Goal: Information Seeking & Learning: Learn about a topic

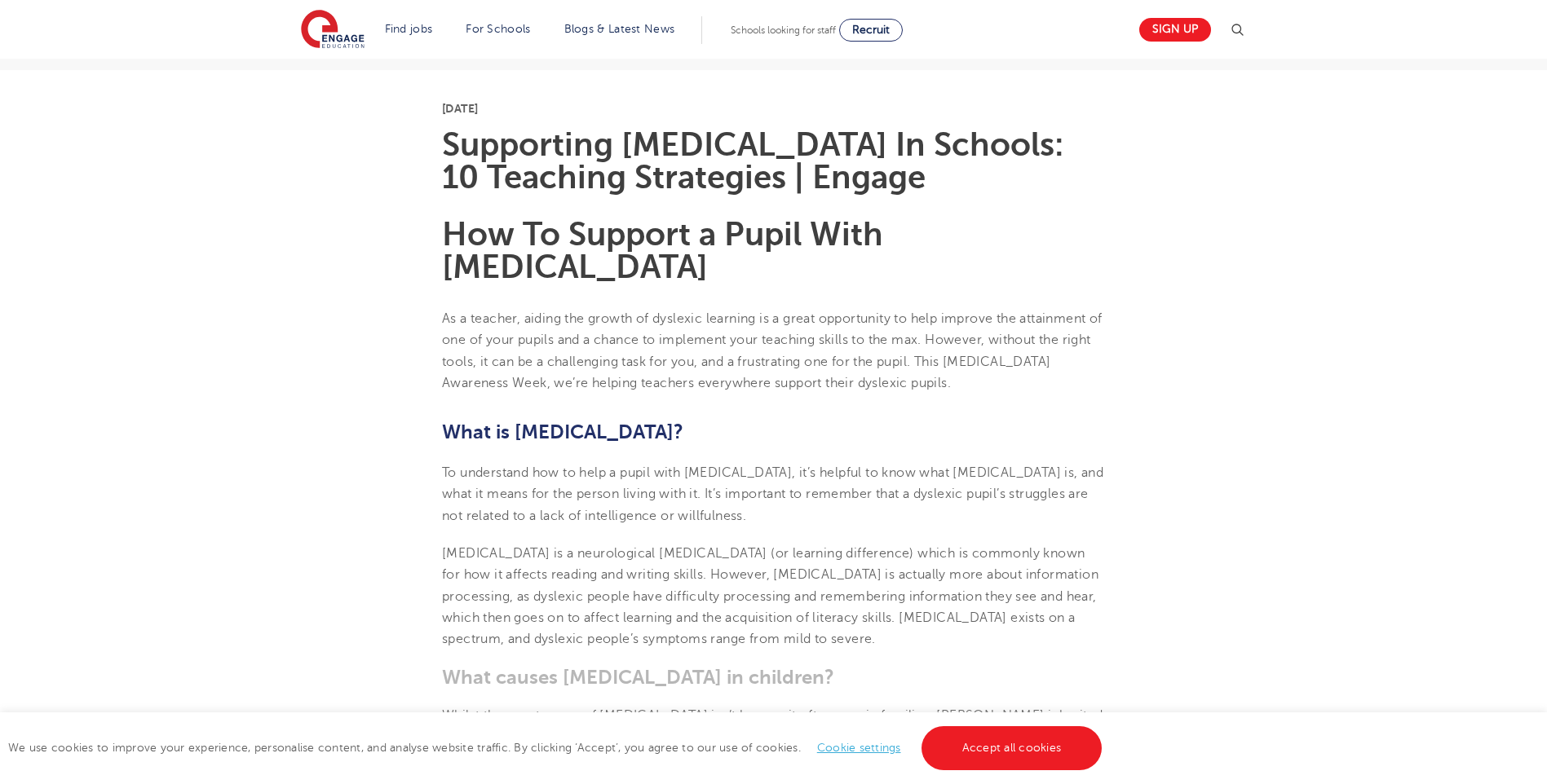
scroll to position [407, 0]
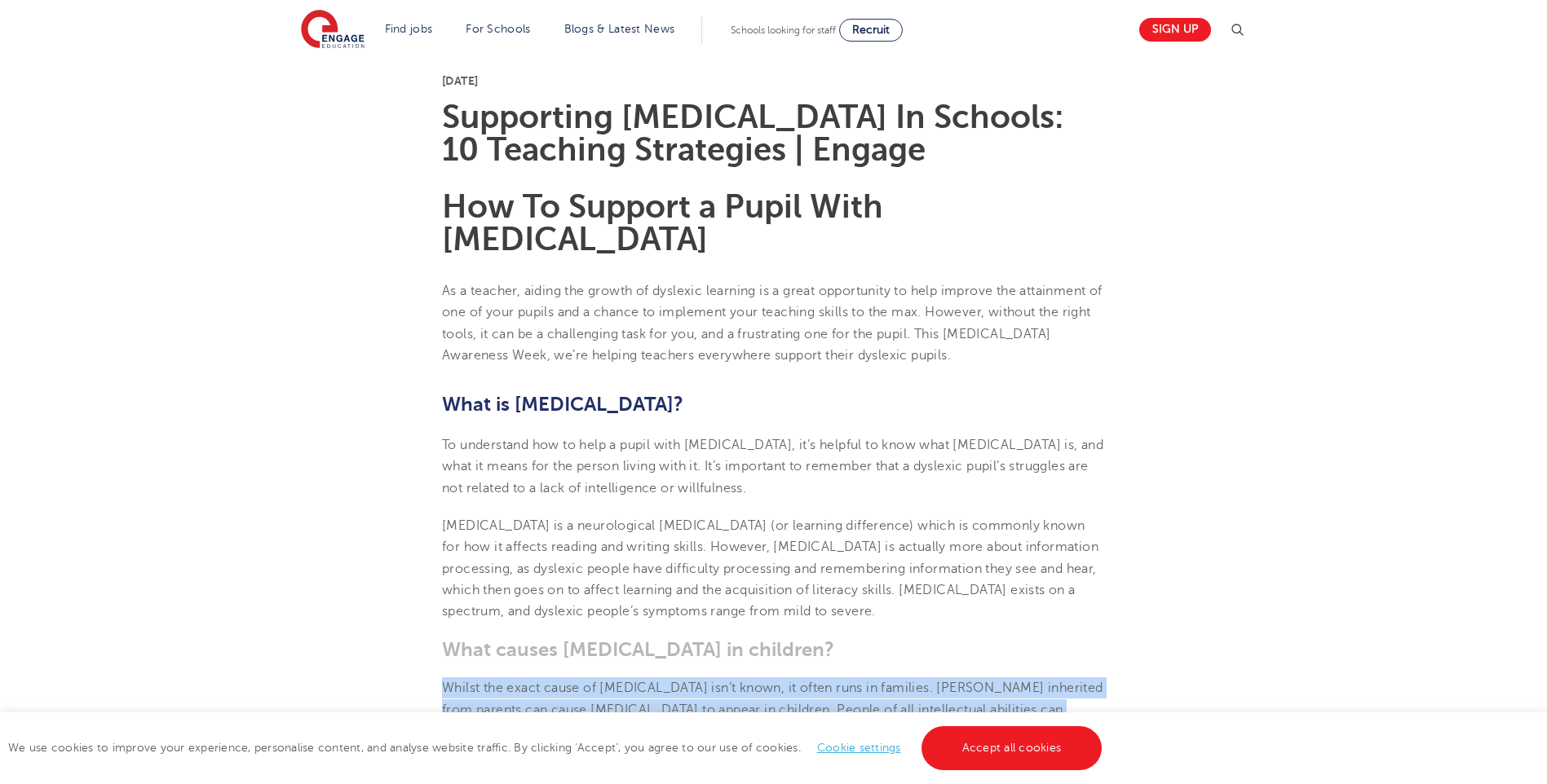
drag, startPoint x: 446, startPoint y: 319, endPoint x: 643, endPoint y: 377, distance: 205.4
click at [643, 678] on p "Whilst the exact cause of [MEDICAL_DATA] isn’t known, it often runs in families…" at bounding box center [773, 710] width 663 height 64
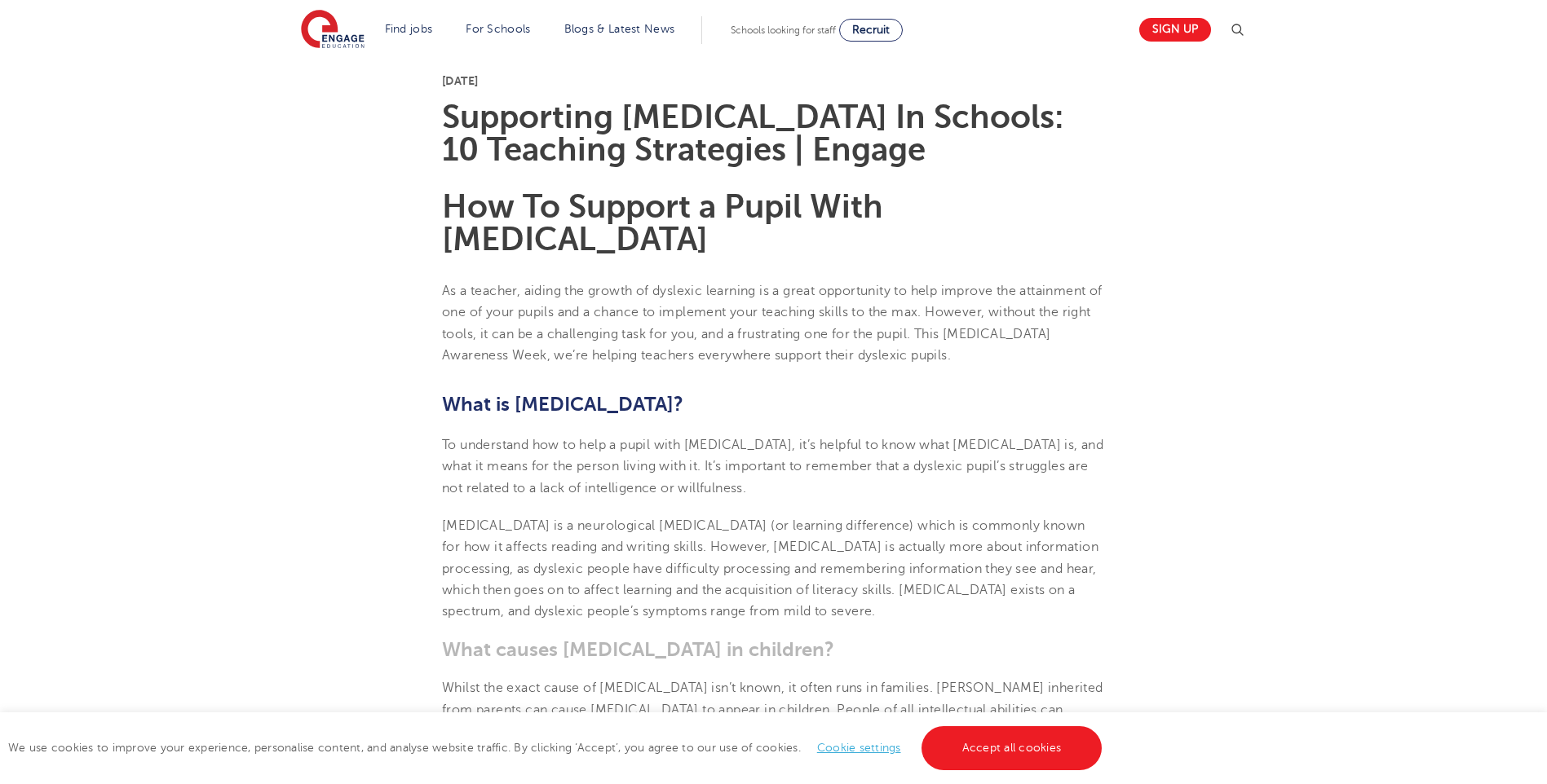
drag, startPoint x: 420, startPoint y: 284, endPoint x: 436, endPoint y: 291, distance: 17.5
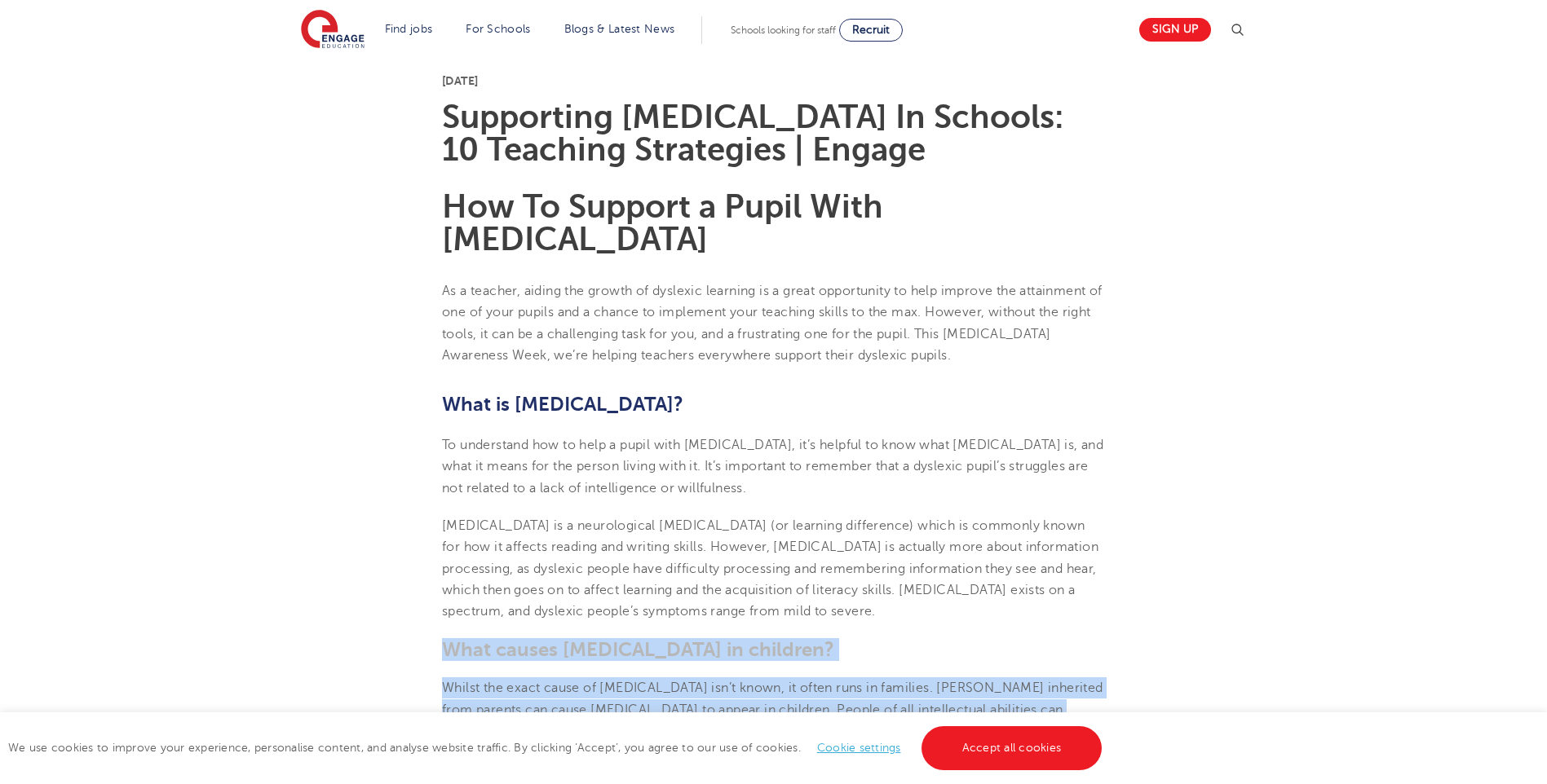
drag, startPoint x: 436, startPoint y: 291, endPoint x: 659, endPoint y: 379, distance: 239.7
drag, startPoint x: 659, startPoint y: 379, endPoint x: 613, endPoint y: 359, distance: 50.2
copy section "What causes [MEDICAL_DATA] in children? Whilst the exact cause of [MEDICAL_DATA…"
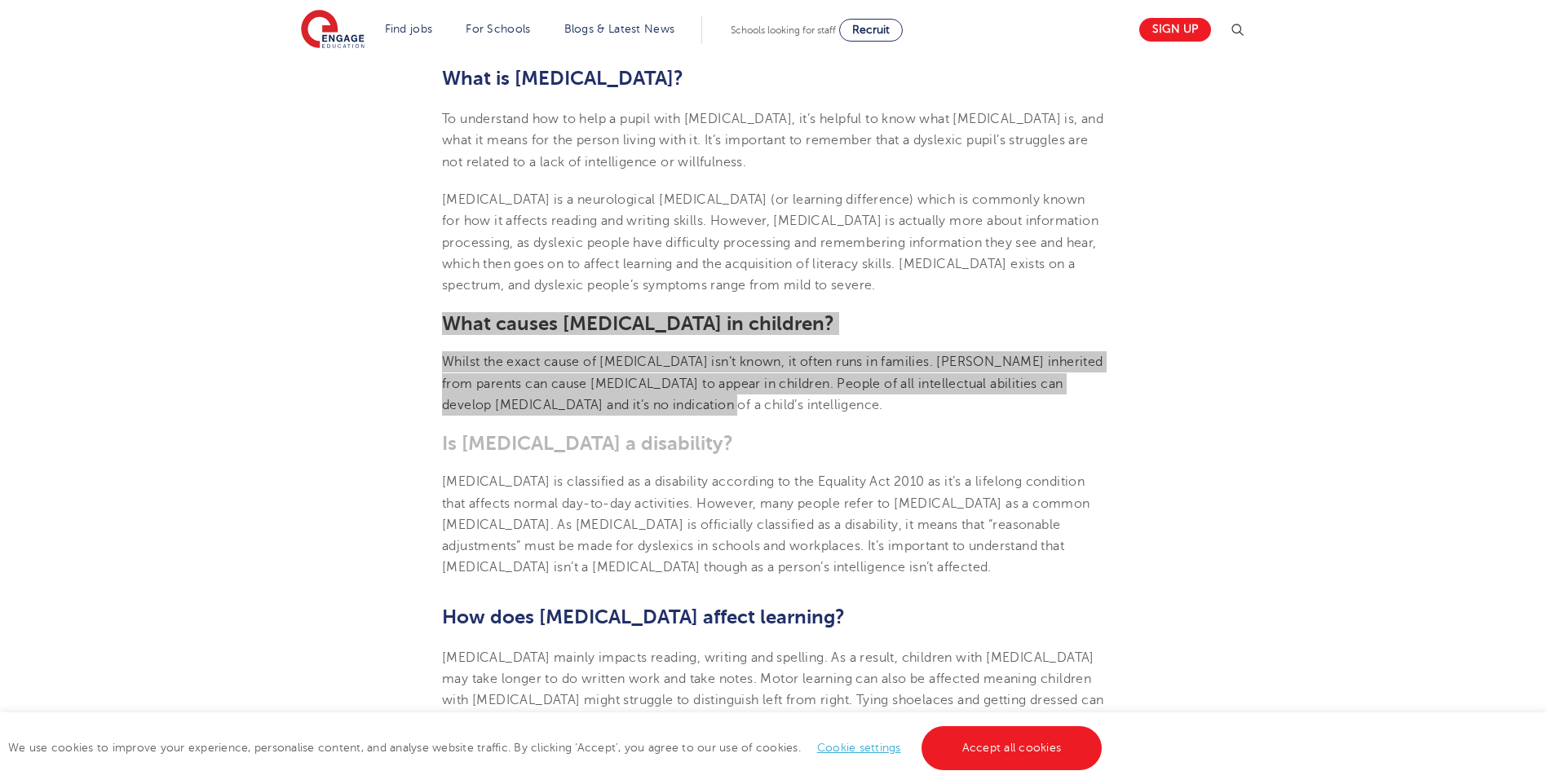
scroll to position [815, 0]
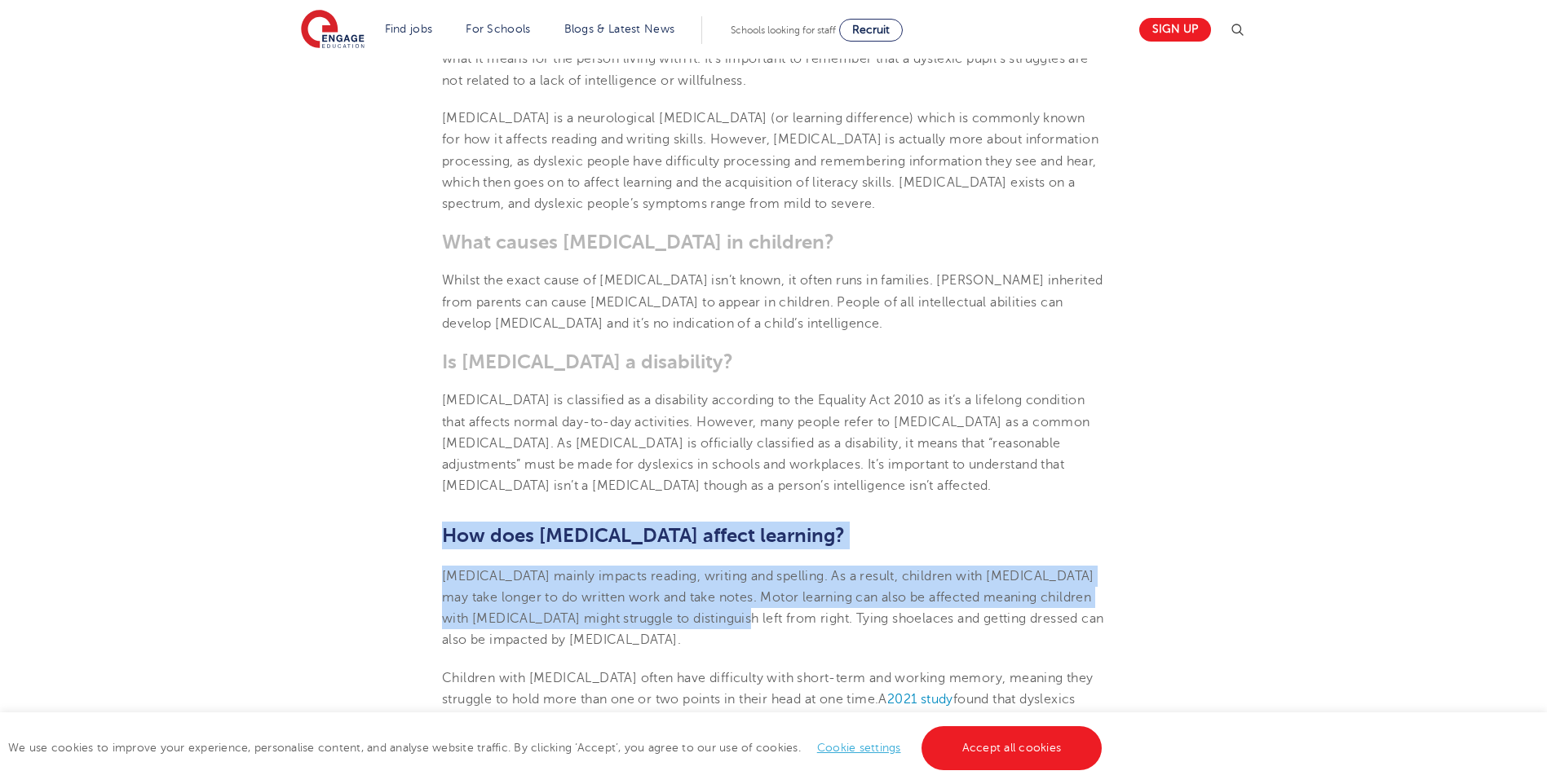
drag, startPoint x: 713, startPoint y: 261, endPoint x: 444, endPoint y: 176, distance: 282.1
drag, startPoint x: 444, startPoint y: 176, endPoint x: 456, endPoint y: 175, distance: 12.0
copy section "How does [MEDICAL_DATA] affect learning? [MEDICAL_DATA] mainly impacts reading,…"
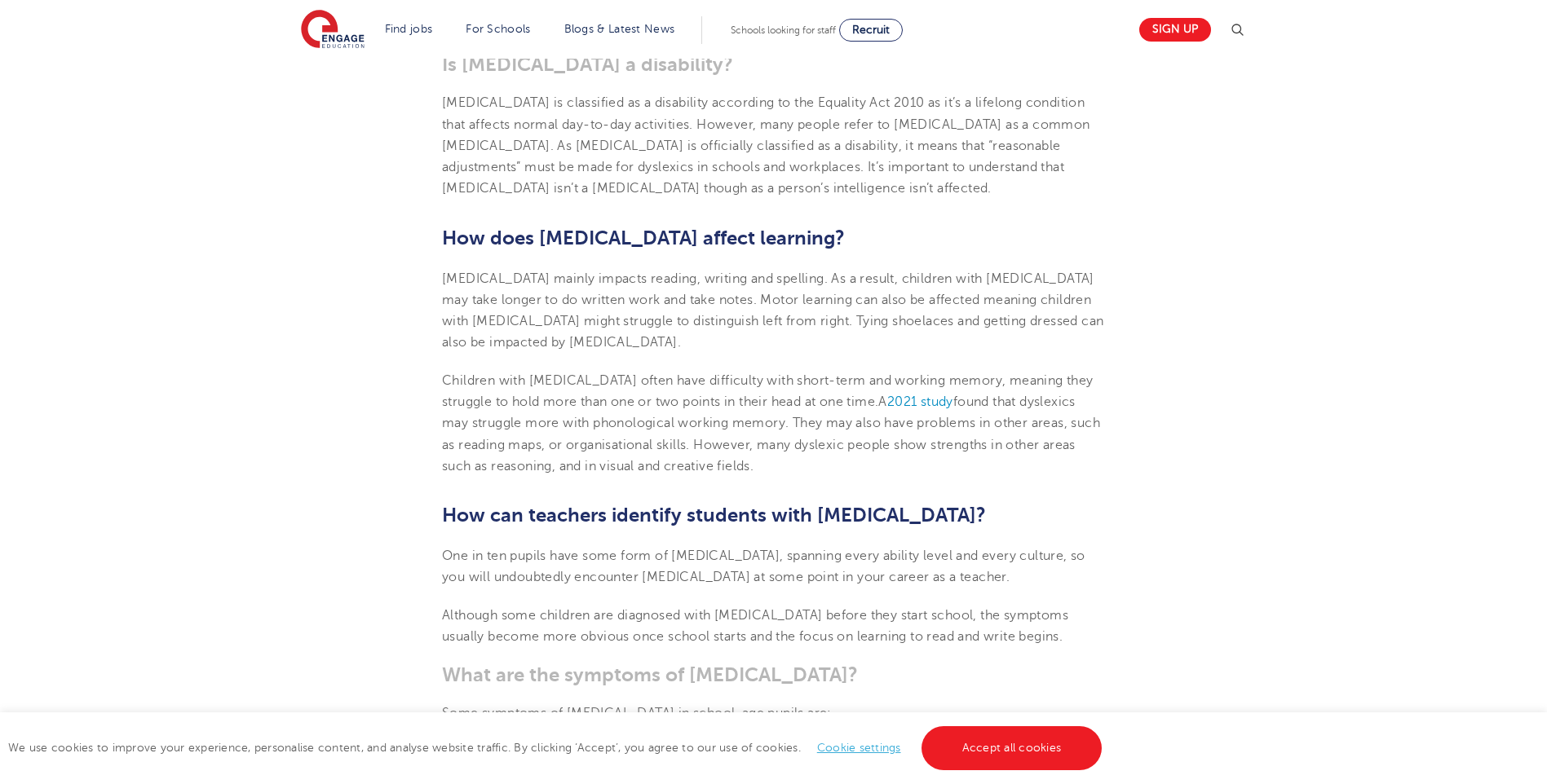
scroll to position [1141, 0]
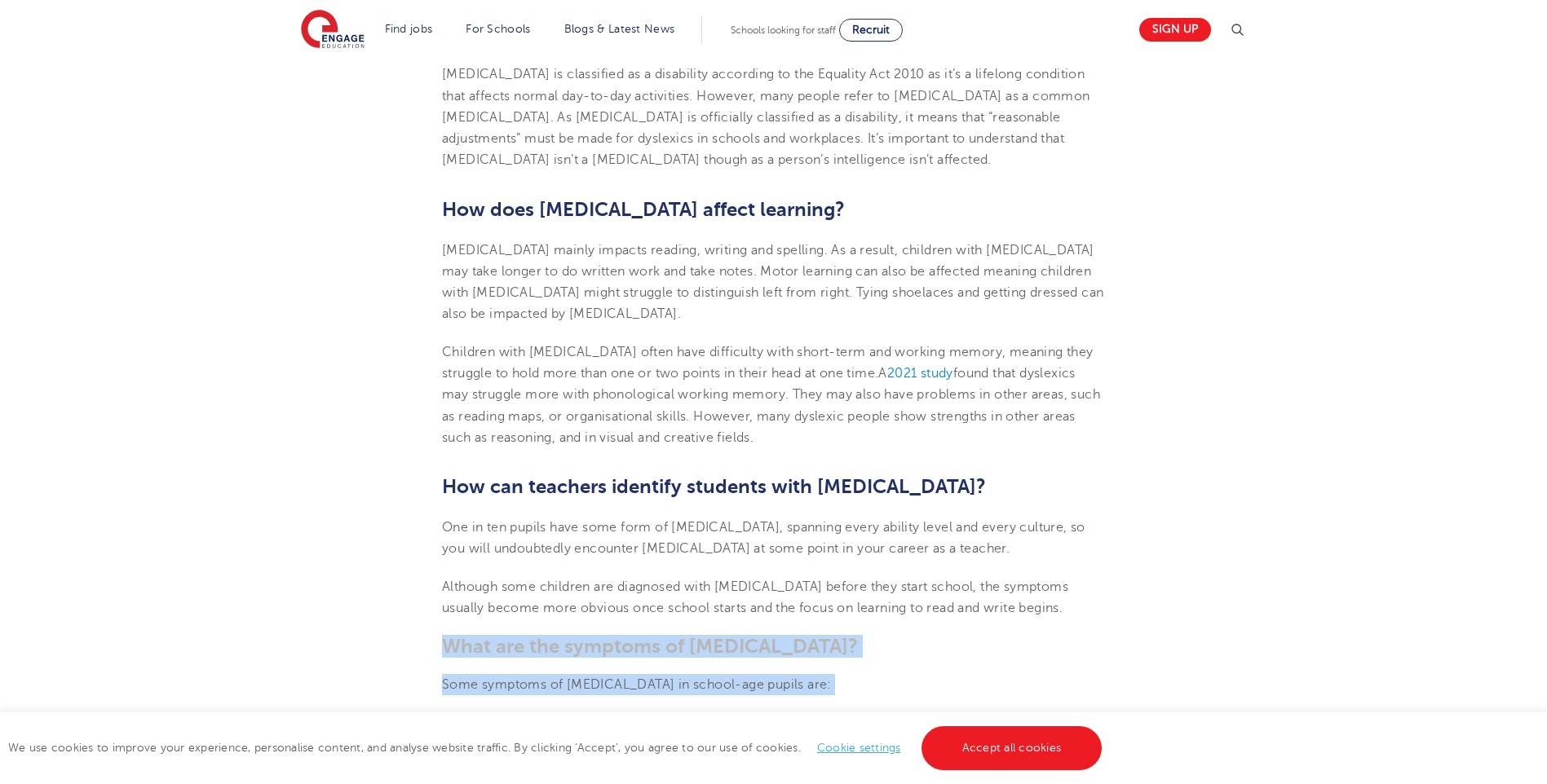
drag, startPoint x: 449, startPoint y: 288, endPoint x: 1020, endPoint y: 476, distance: 601.2
drag, startPoint x: 1020, startPoint y: 476, endPoint x: 934, endPoint y: 466, distance: 86.6
copy section "What are the symptoms of [MEDICAL_DATA]? Some symptoms of [MEDICAL_DATA] in sch…"
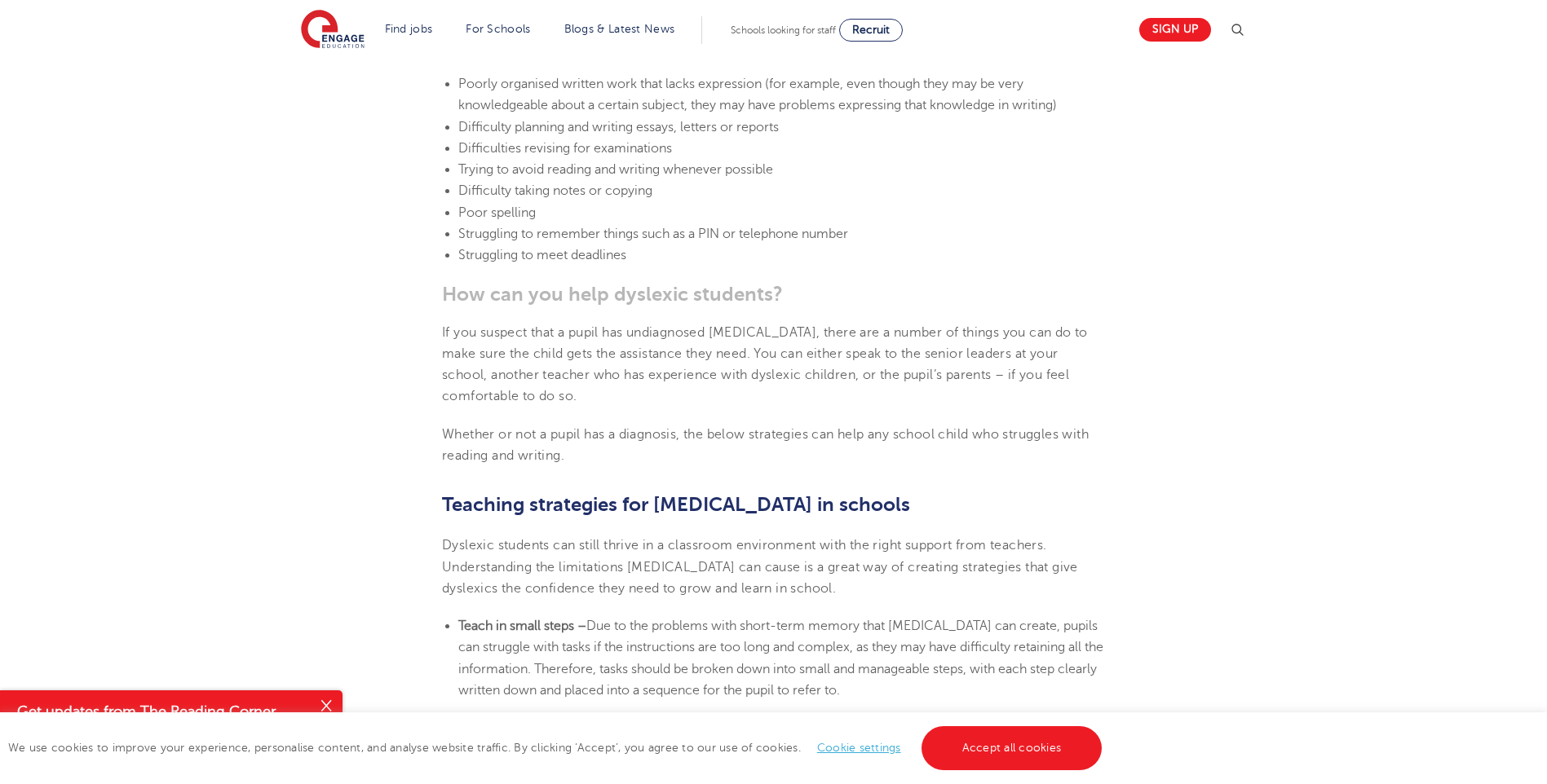
scroll to position [2364, 0]
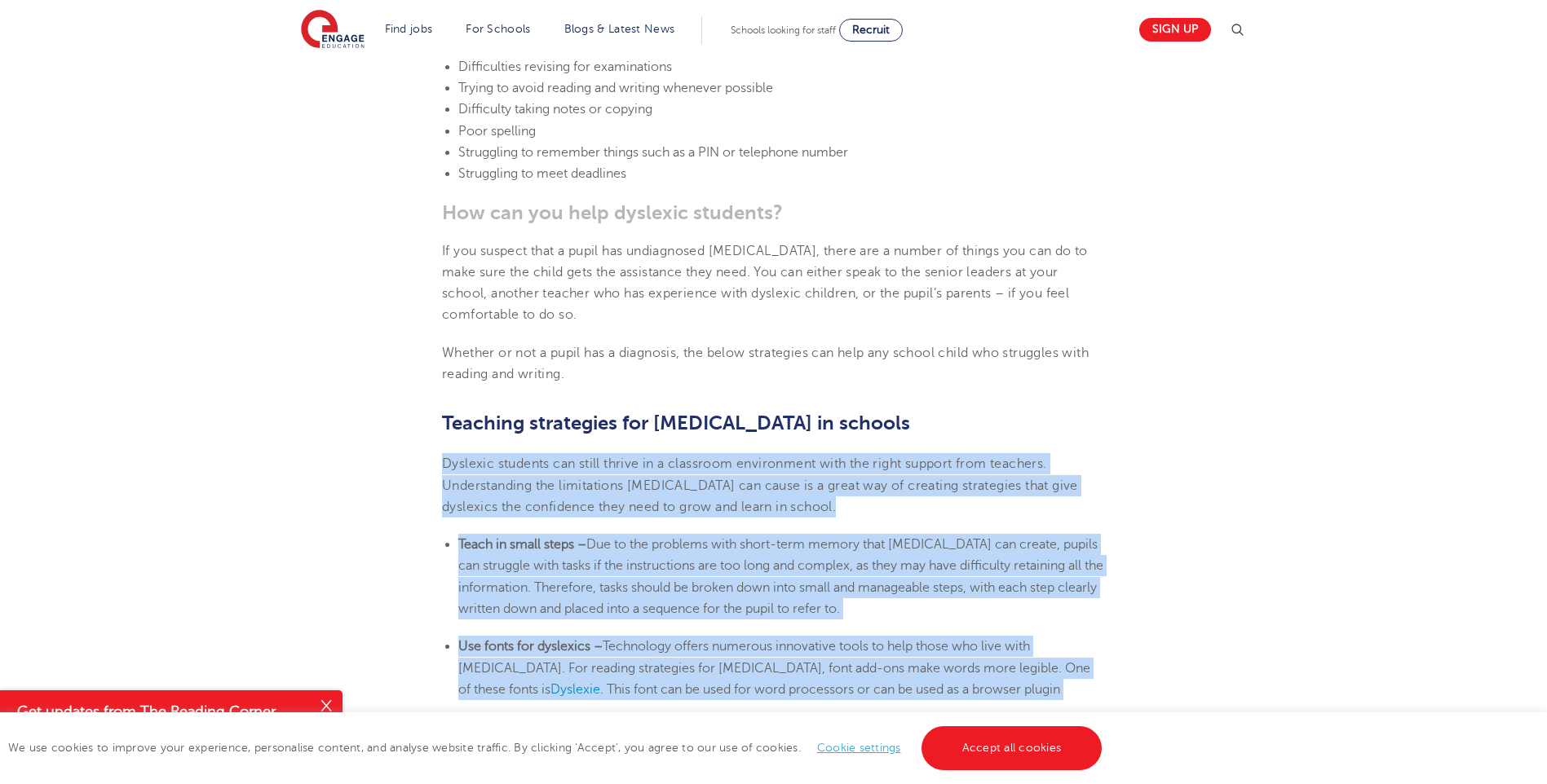
drag, startPoint x: 431, startPoint y: 99, endPoint x: 1126, endPoint y: 689, distance: 911.7
click at [1126, 689] on section "[DATE] Supporting [MEDICAL_DATA] In Schools: 10 Teaching Strategies | Engage Ho…" at bounding box center [773, 227] width 989 height 4283
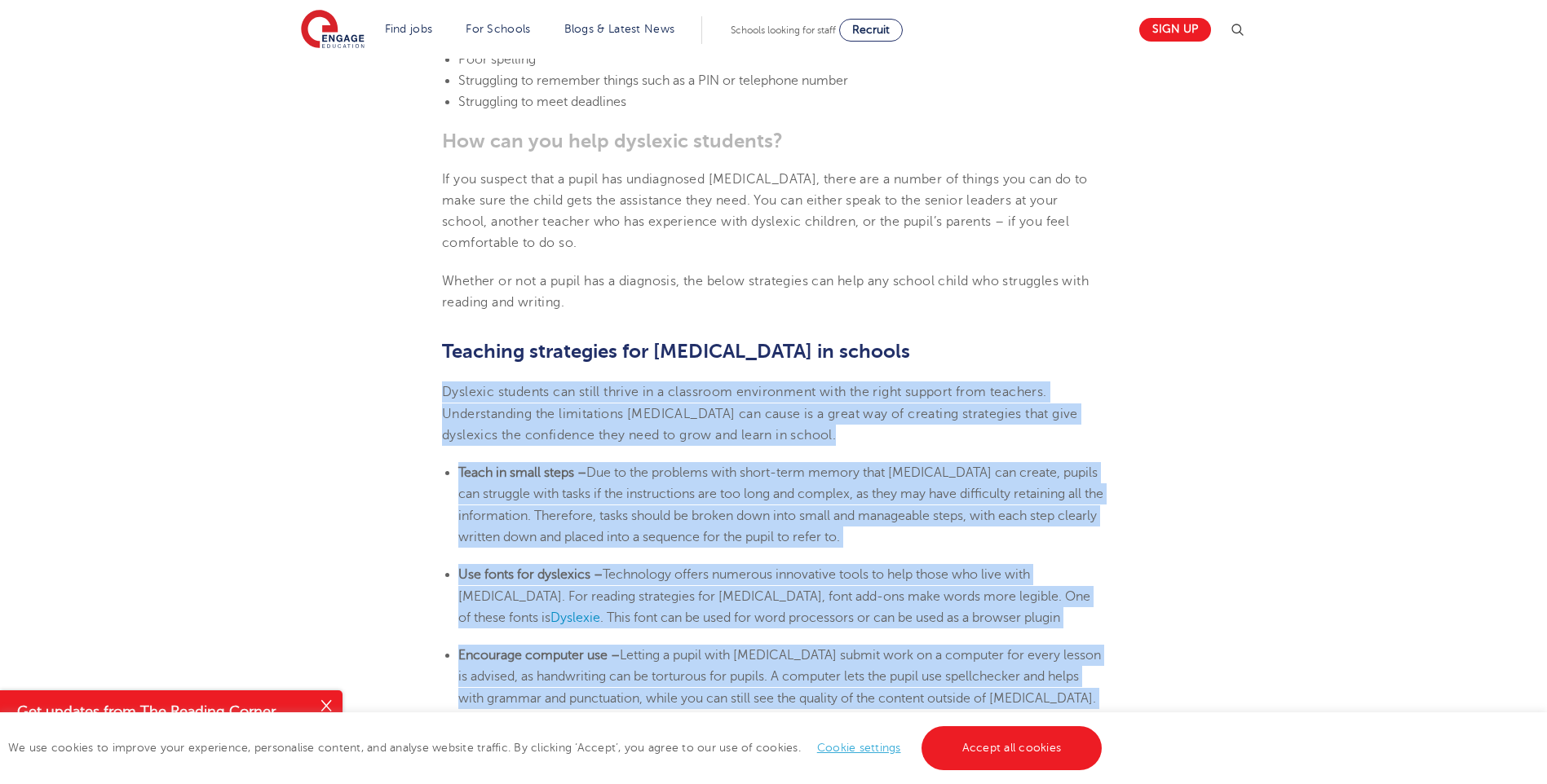
scroll to position [2609, 0]
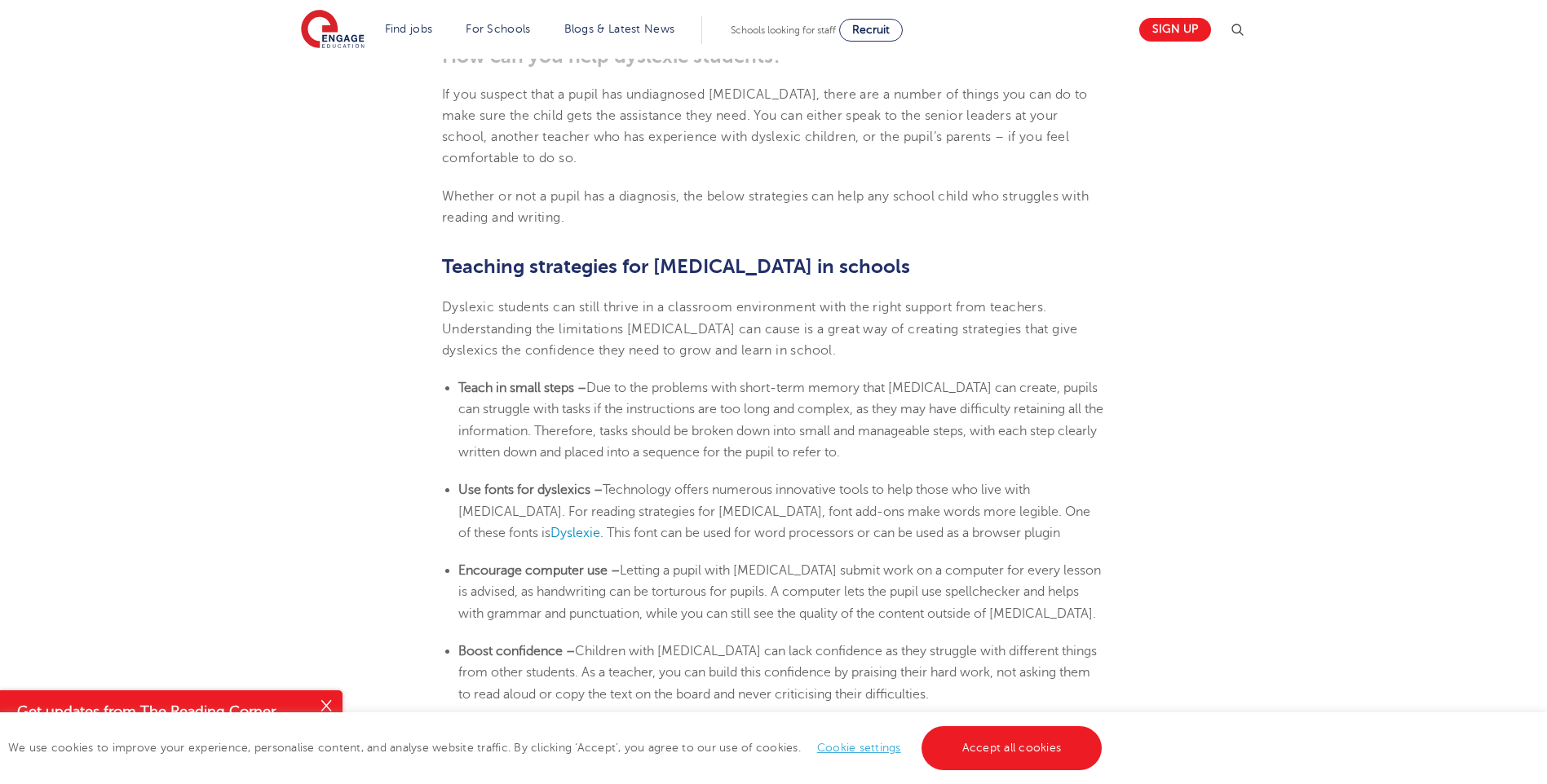
drag, startPoint x: 580, startPoint y: 661, endPoint x: 682, endPoint y: 605, distance: 116.4
click at [682, 605] on section "[DATE] Supporting [MEDICAL_DATA] In Schools: 10 Teaching Strategies | Engage Ho…" at bounding box center [773, 71] width 989 height 4283
click at [358, 273] on section "[DATE] Supporting [MEDICAL_DATA] In Schools: 10 Teaching Strategies | Engage Ho…" at bounding box center [773, 71] width 989 height 4283
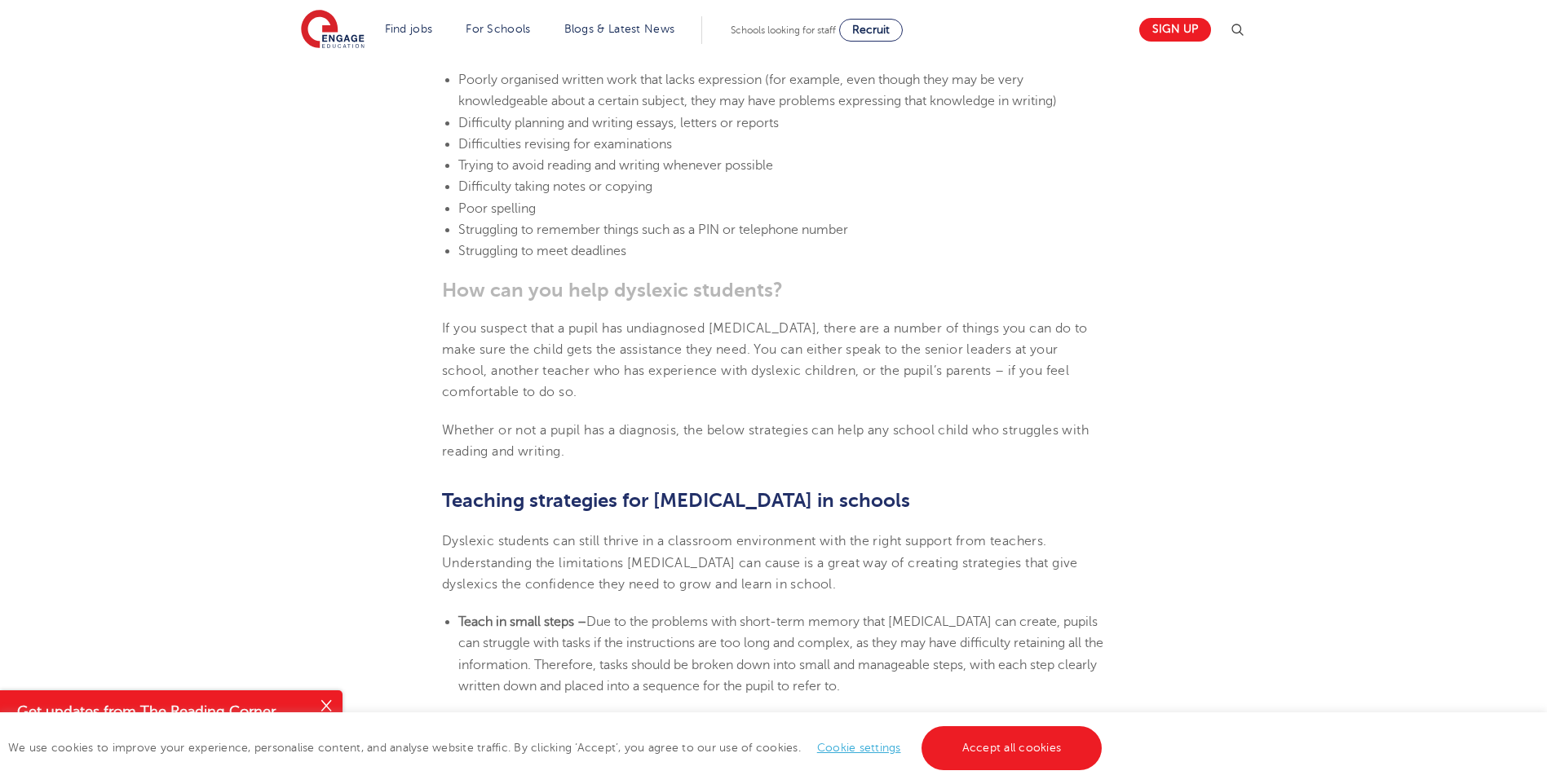
scroll to position [2195, 0]
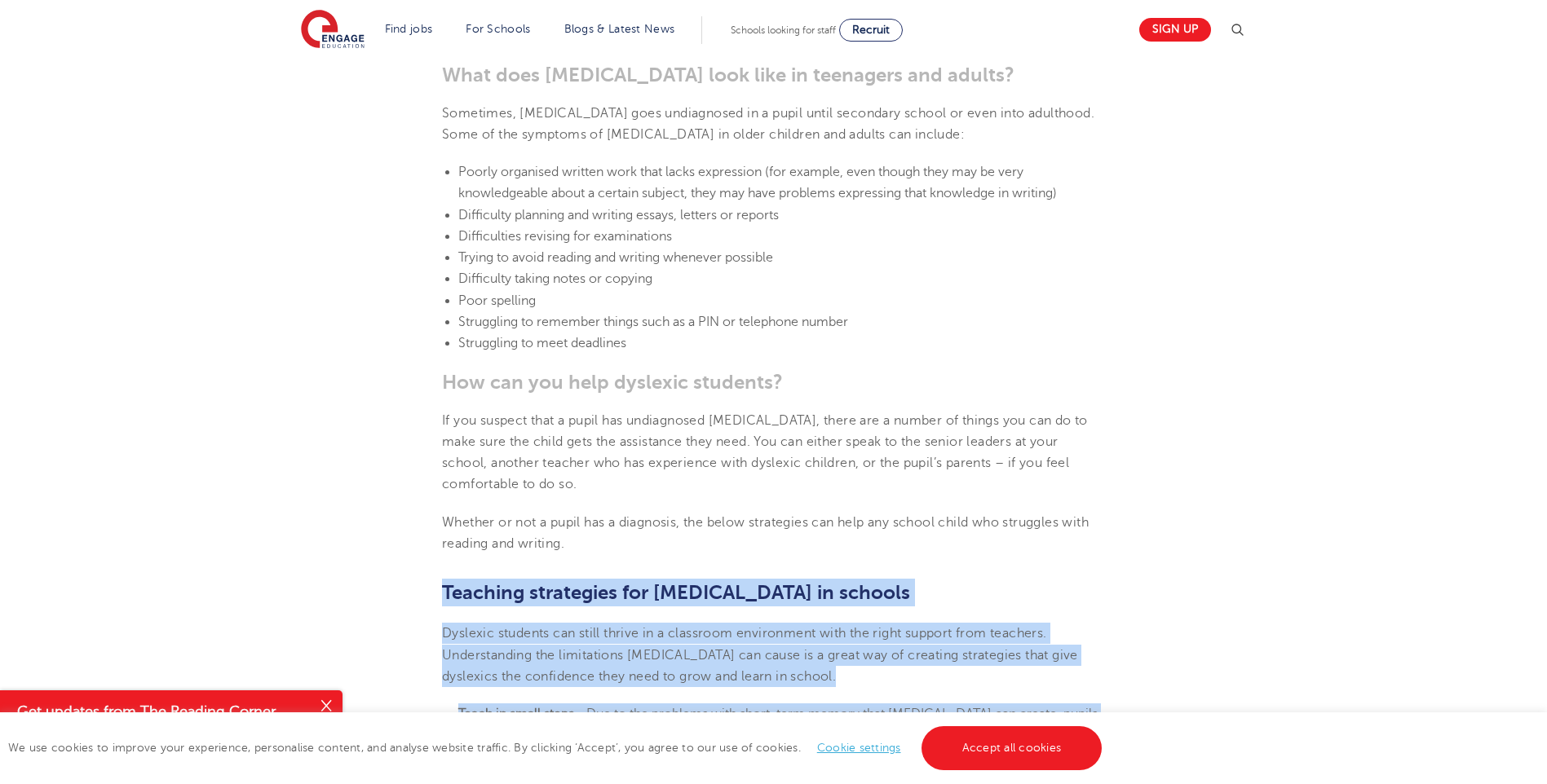
drag, startPoint x: 445, startPoint y: 227, endPoint x: 1131, endPoint y: 697, distance: 831.6
click at [1131, 697] on section "[DATE] Supporting [MEDICAL_DATA] In Schools: 10 Teaching Strategies | Engage Ho…" at bounding box center [773, 397] width 989 height 4283
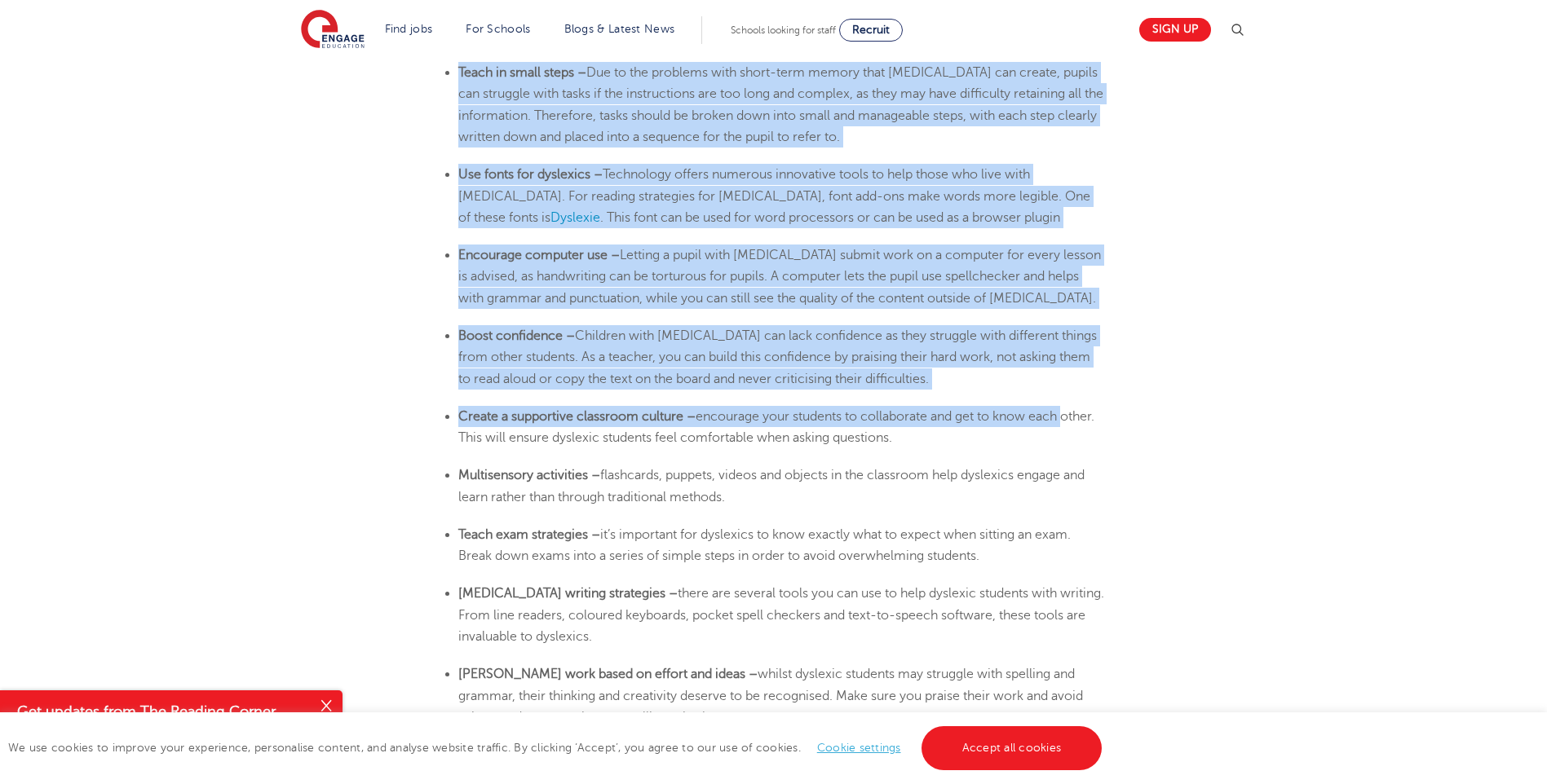
scroll to position [2847, 0]
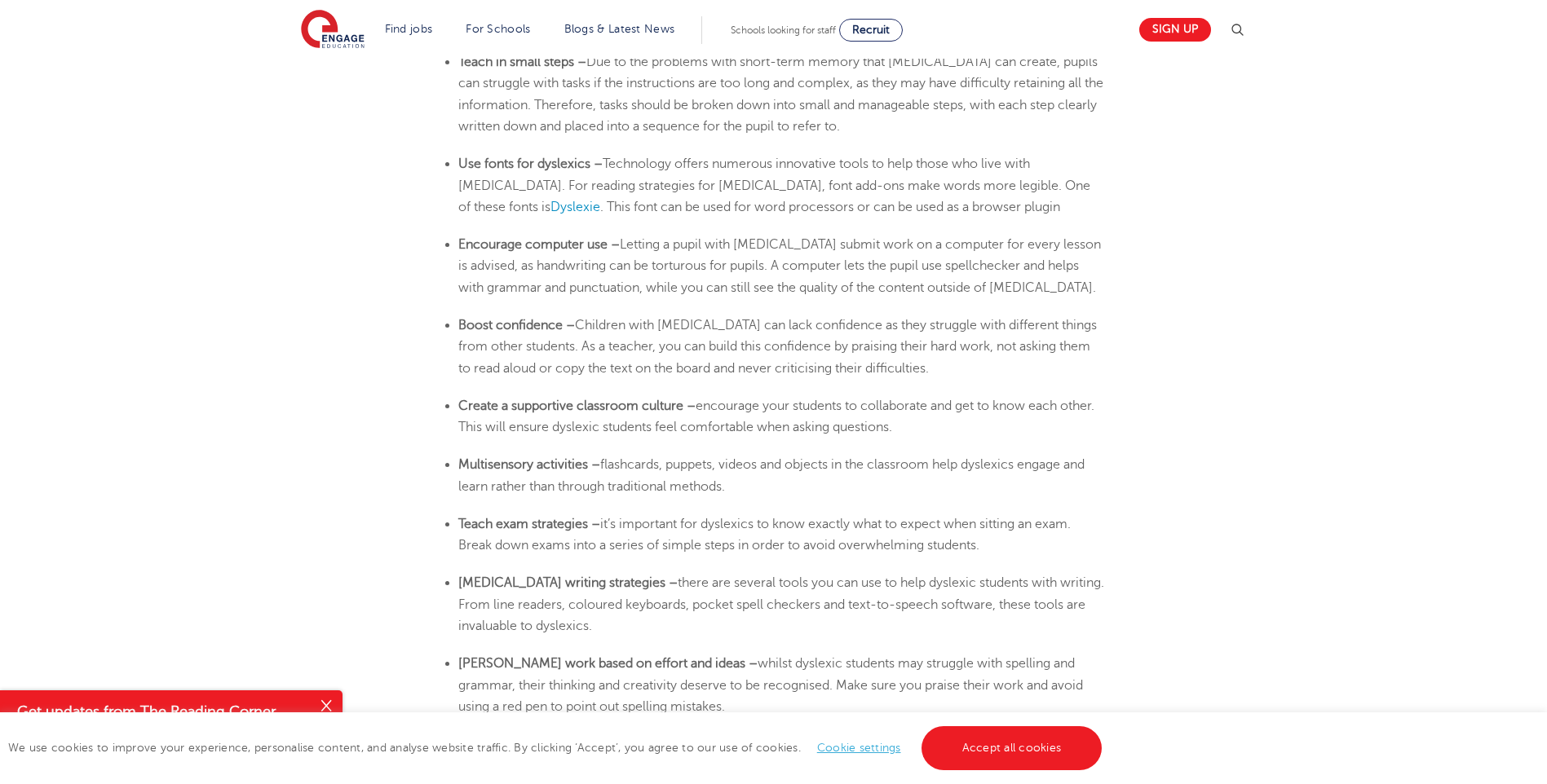
click at [621, 717] on li "Work with parents – meet regularly with parents to discuss how their child is d…" at bounding box center [781, 749] width 646 height 64
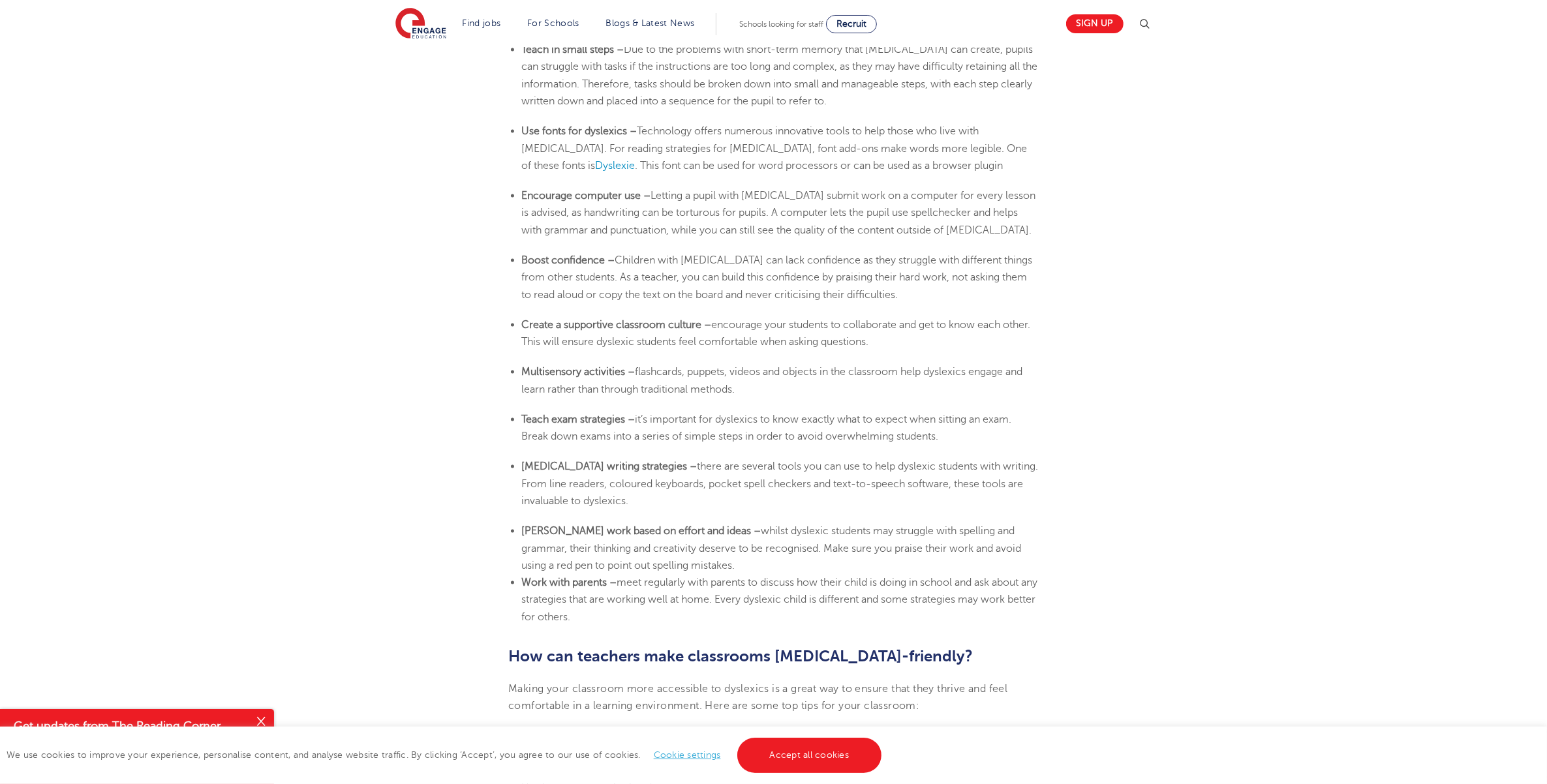
drag, startPoint x: 1245, startPoint y: 0, endPoint x: 852, endPoint y: 317, distance: 504.9
click at [852, 574] on li "Work with parents – meet regularly with parents to discuss how their child is d…" at bounding box center [780, 599] width 517 height 51
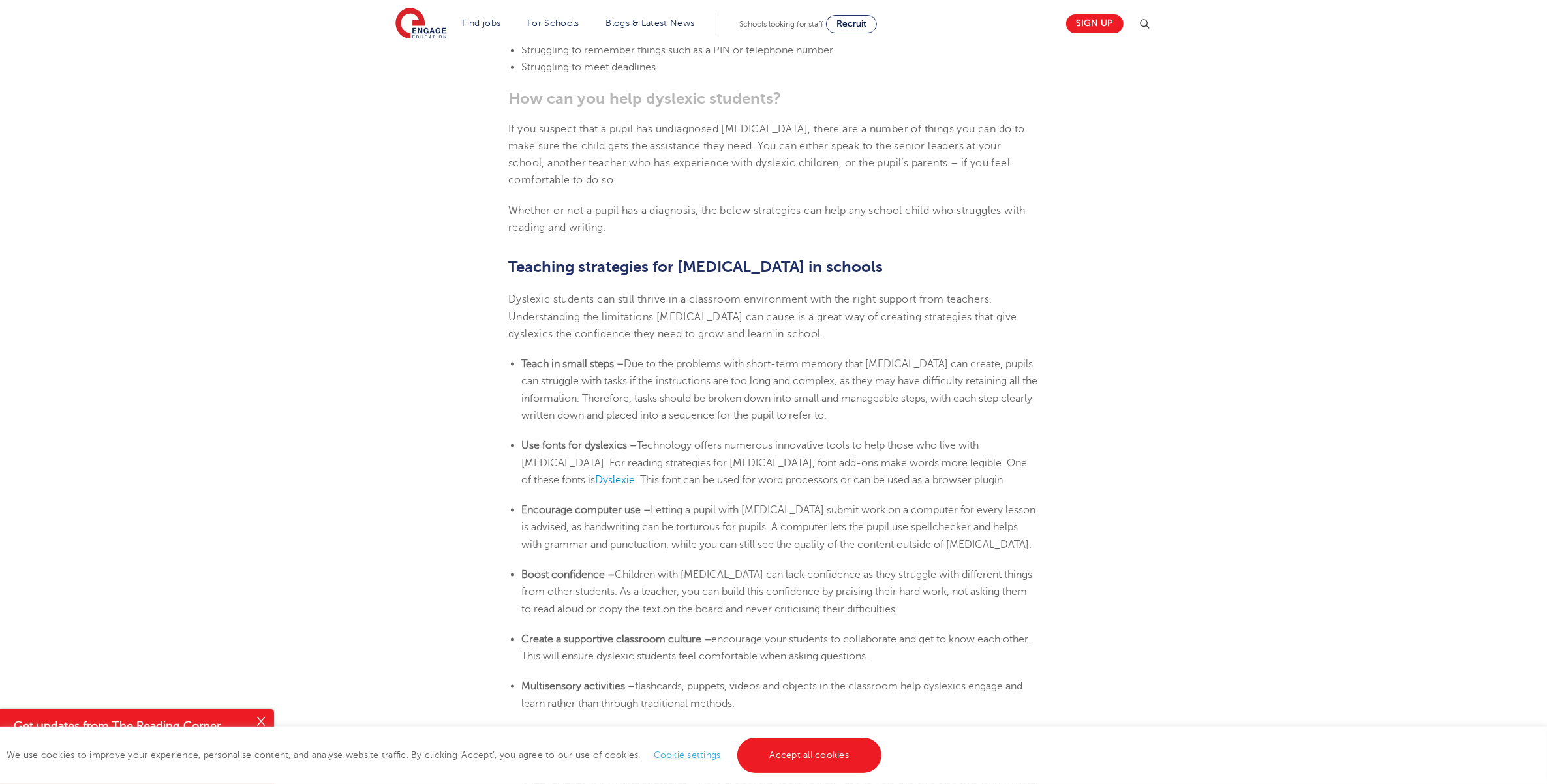
scroll to position [1870, 0]
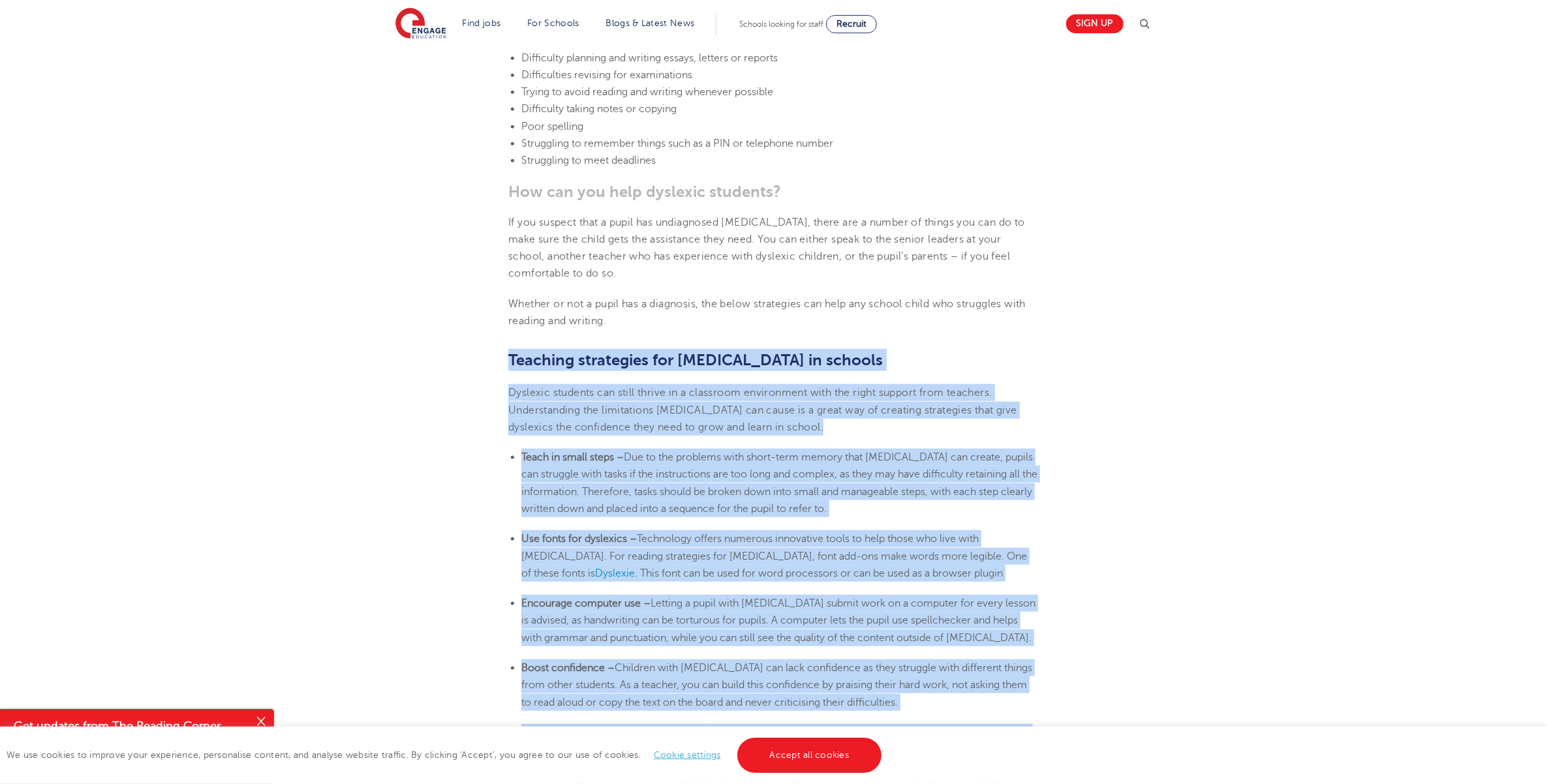
drag, startPoint x: 509, startPoint y: 76, endPoint x: 758, endPoint y: 674, distance: 647.8
click at [758, 627] on section "[DATE] Supporting [MEDICAL_DATA] In Schools: 10 Teaching Strategies | Engage Ho…" at bounding box center [774, 203] width 791 height 3427
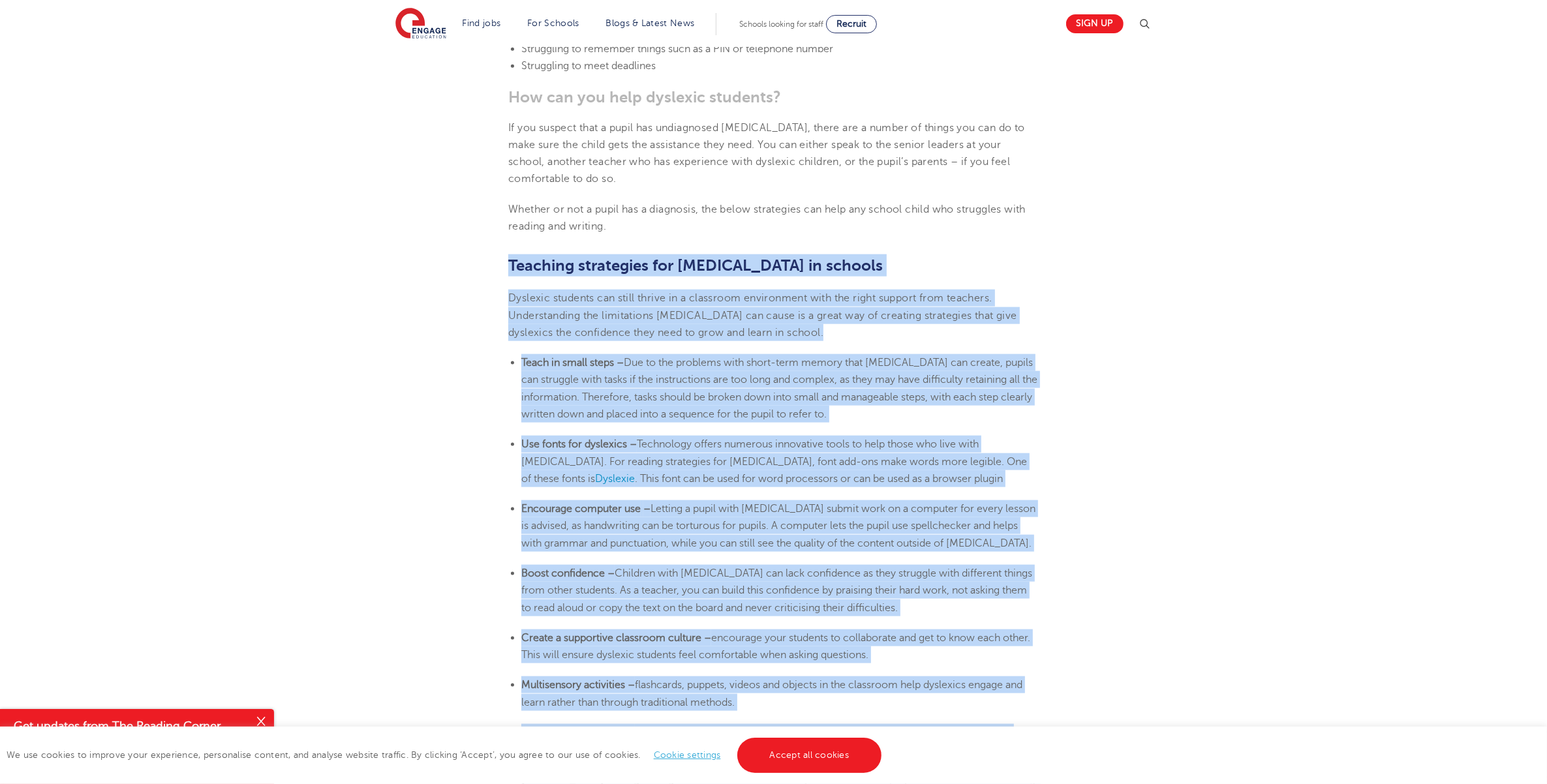
scroll to position [2114, 0]
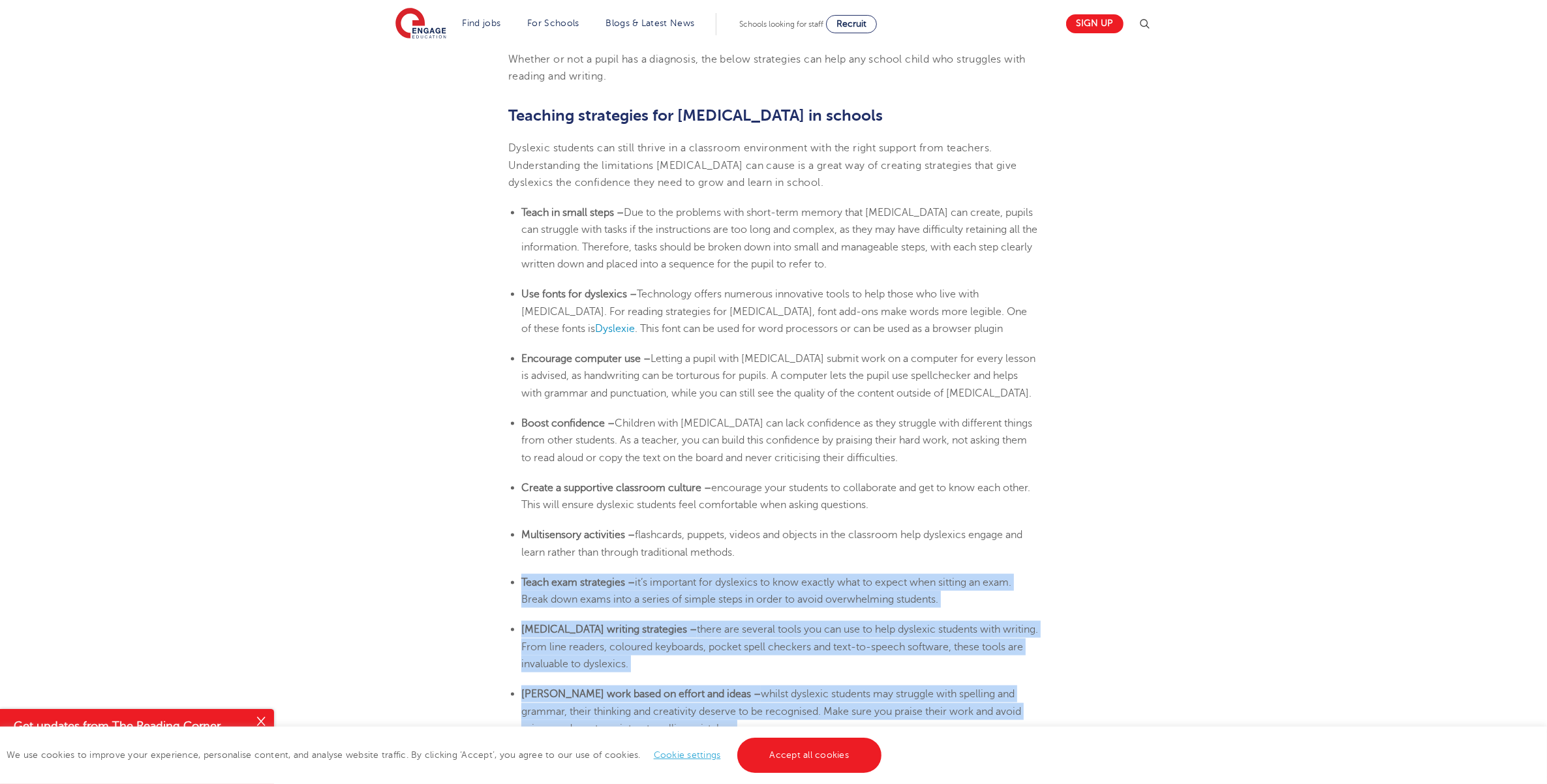
drag, startPoint x: 627, startPoint y: 480, endPoint x: 490, endPoint y: 281, distance: 241.6
drag, startPoint x: 604, startPoint y: 493, endPoint x: 574, endPoint y: 483, distance: 31.6
click at [574, 627] on li "Work with parents – meet regularly with parents to discuss how their child is d…" at bounding box center [780, 762] width 517 height 51
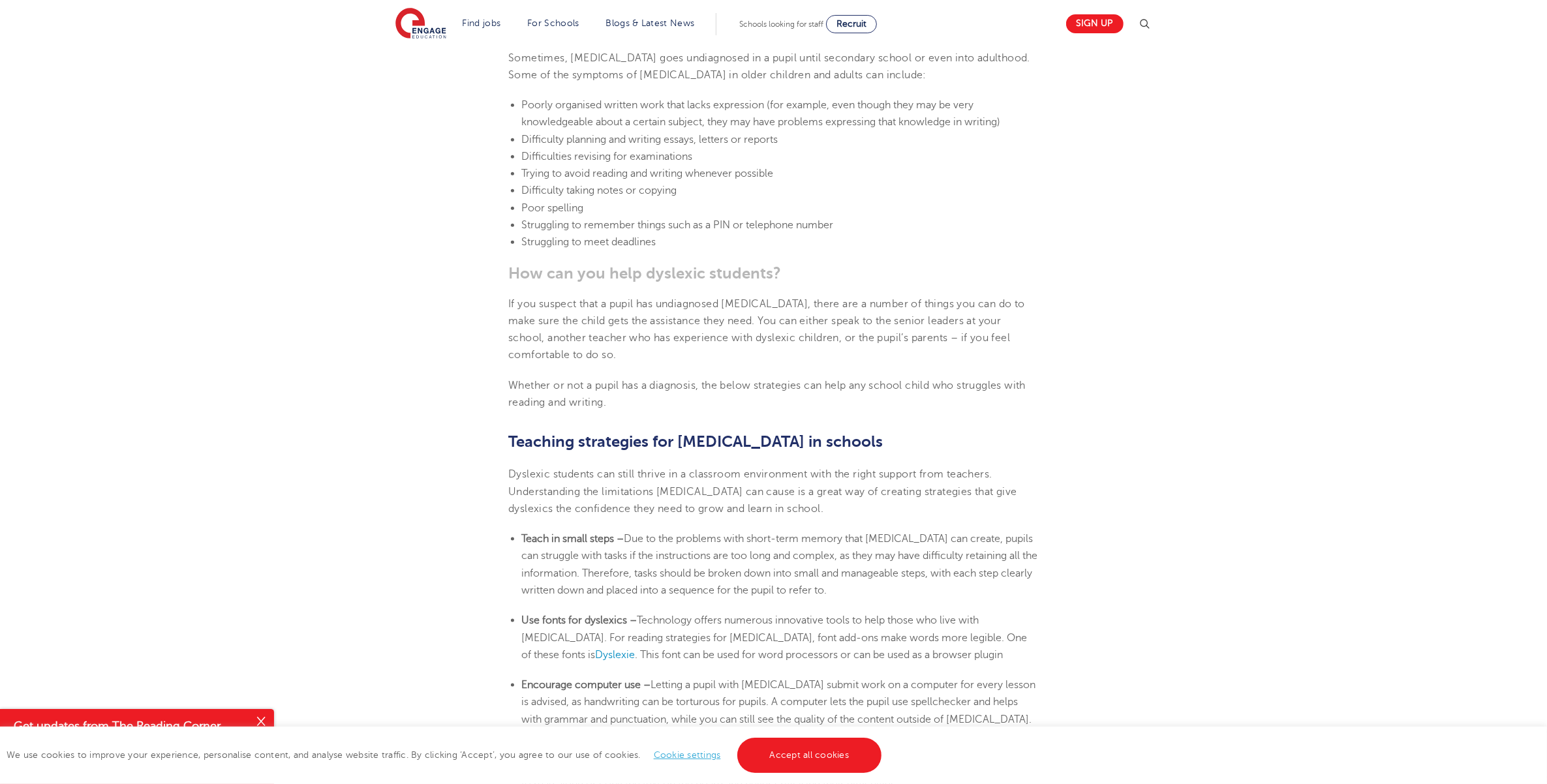
drag, startPoint x: 559, startPoint y: 334, endPoint x: 561, endPoint y: 270, distance: 64.0
click at [559, 614] on b "Use fonts for dyslexics –" at bounding box center [579, 620] width 116 height 11
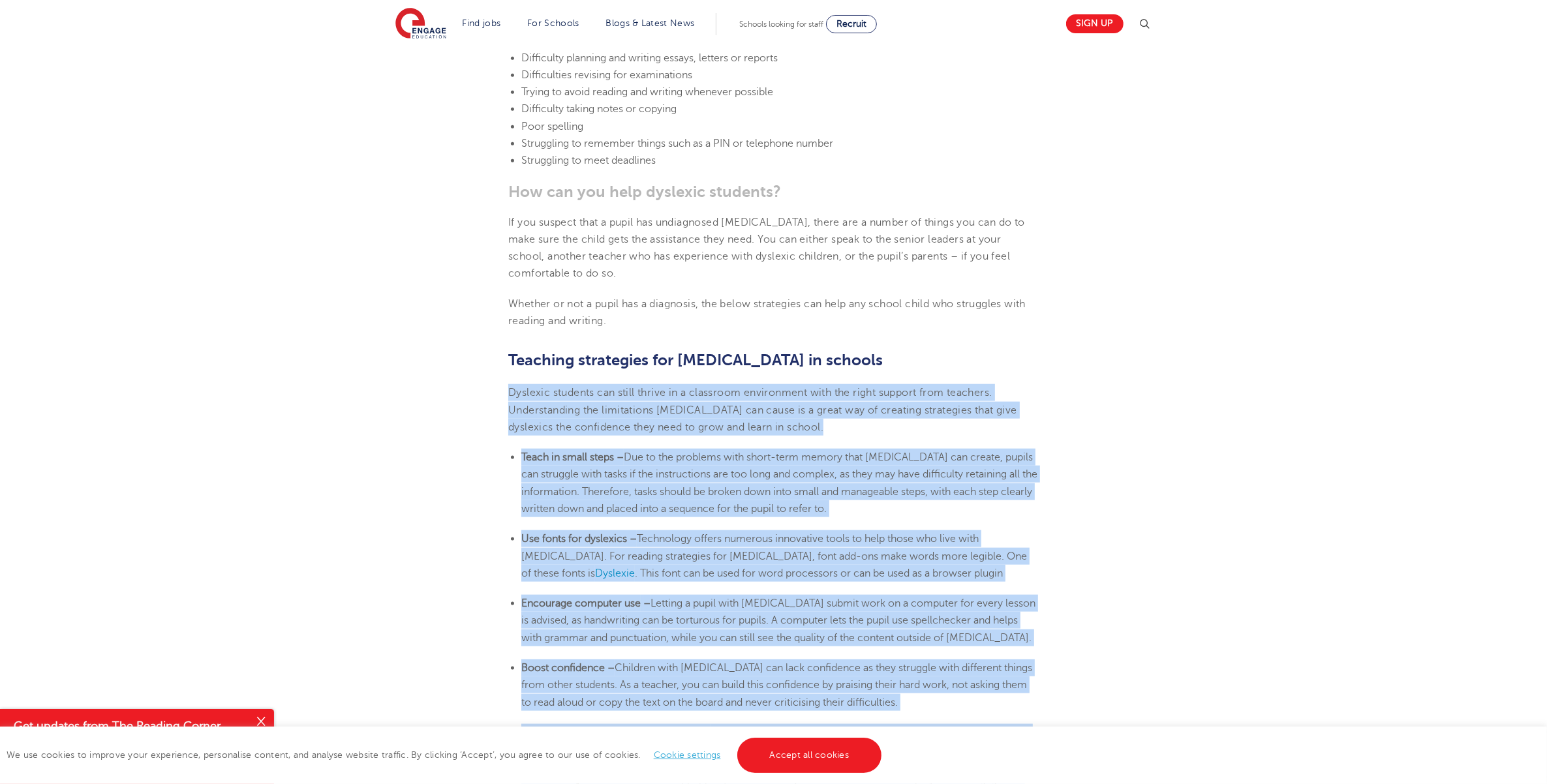
drag, startPoint x: 508, startPoint y: 100, endPoint x: 810, endPoint y: 722, distance: 691.4
click at [810, 627] on section "[DATE] Supporting [MEDICAL_DATA] In Schools: 10 Teaching Strategies | Engage Ho…" at bounding box center [774, 203] width 791 height 3427
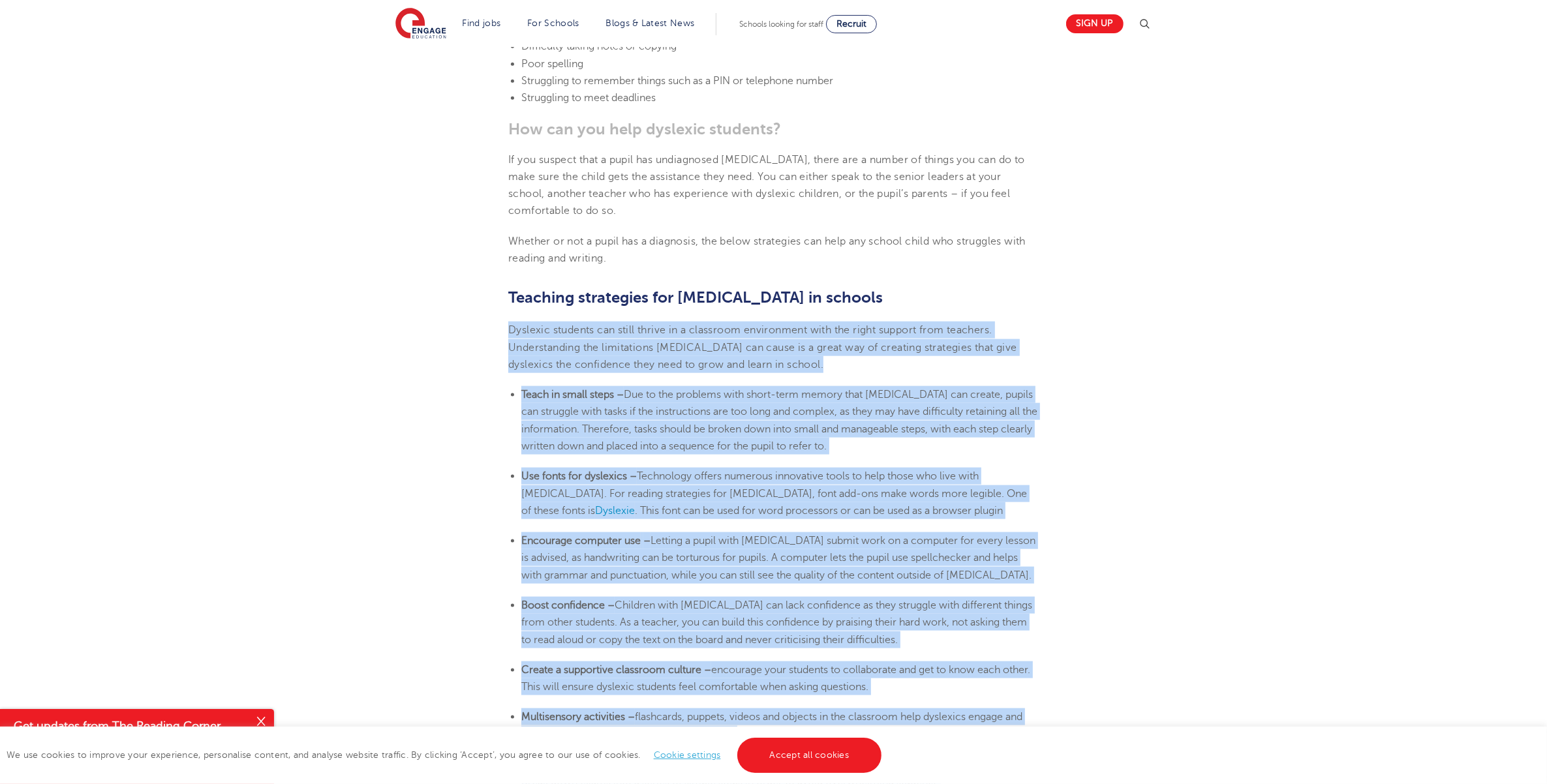
scroll to position [2033, 0]
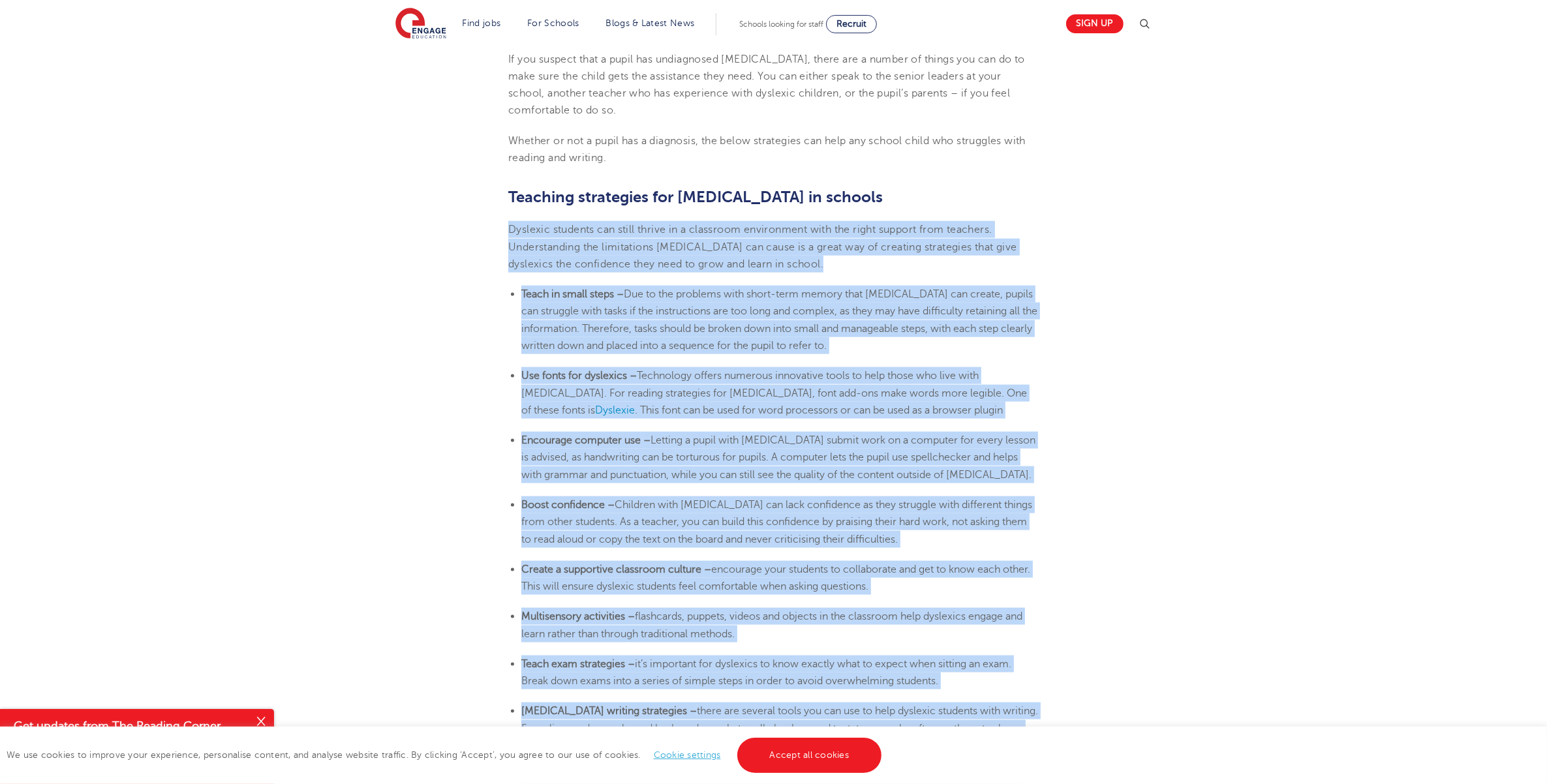
copy section "Loremips dolorsit ame conse adipis el s doeiusmod temporincid utla etd magna al…"
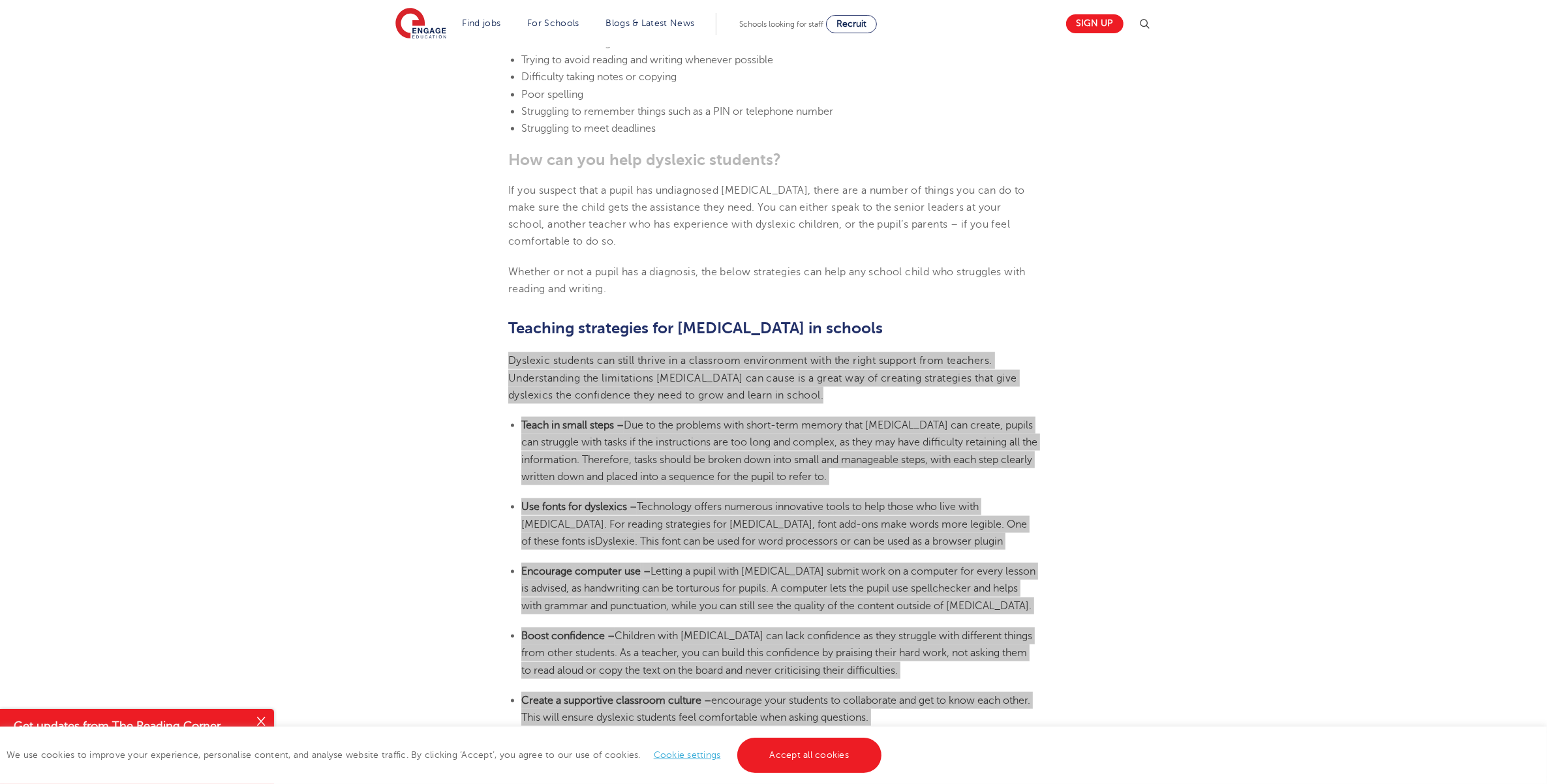
scroll to position [1870, 0]
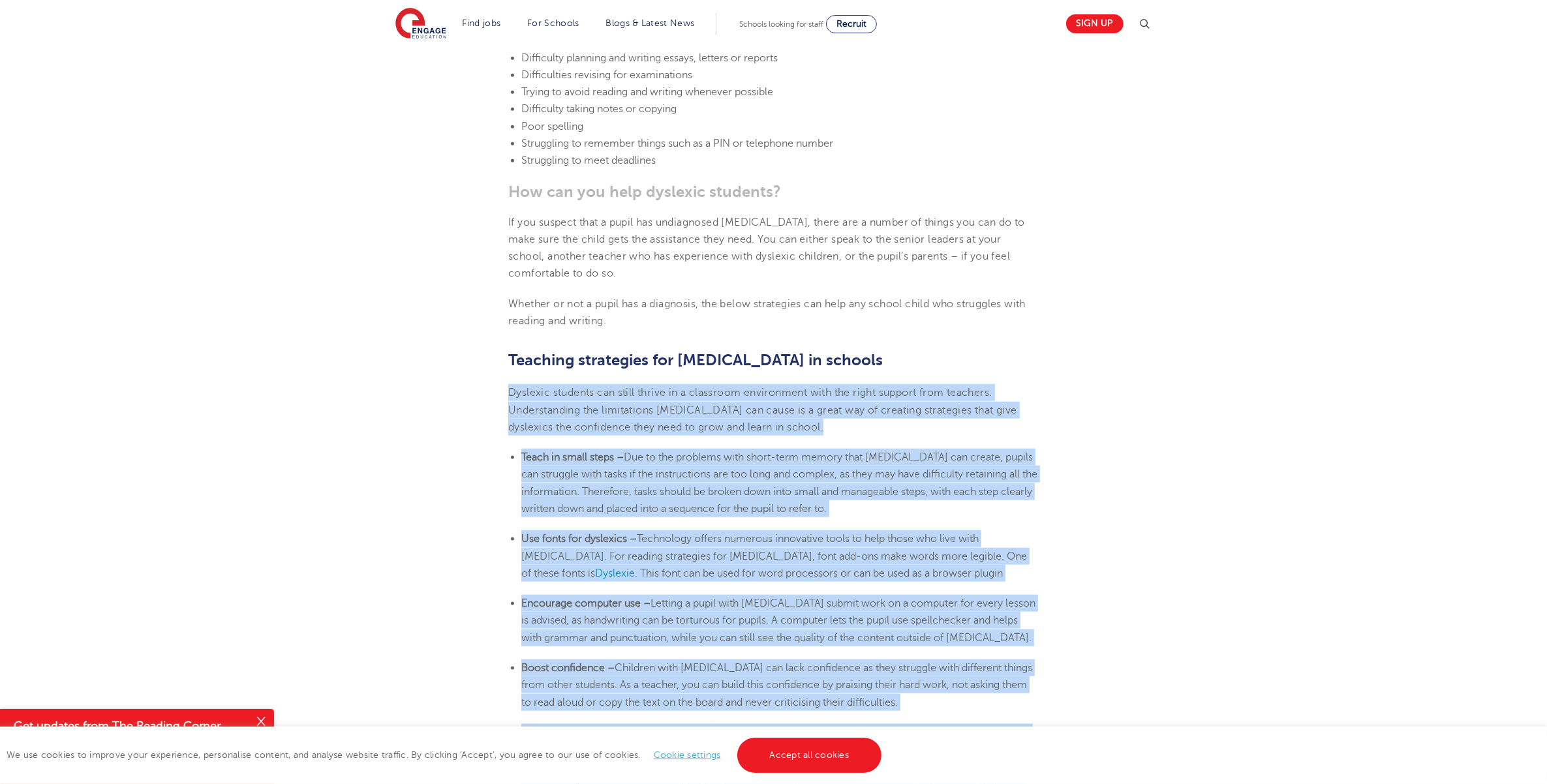
click at [1151, 316] on section "[DATE] Supporting [MEDICAL_DATA] In Schools: 10 Teaching Strategies | Engage Ho…" at bounding box center [774, 203] width 791 height 3427
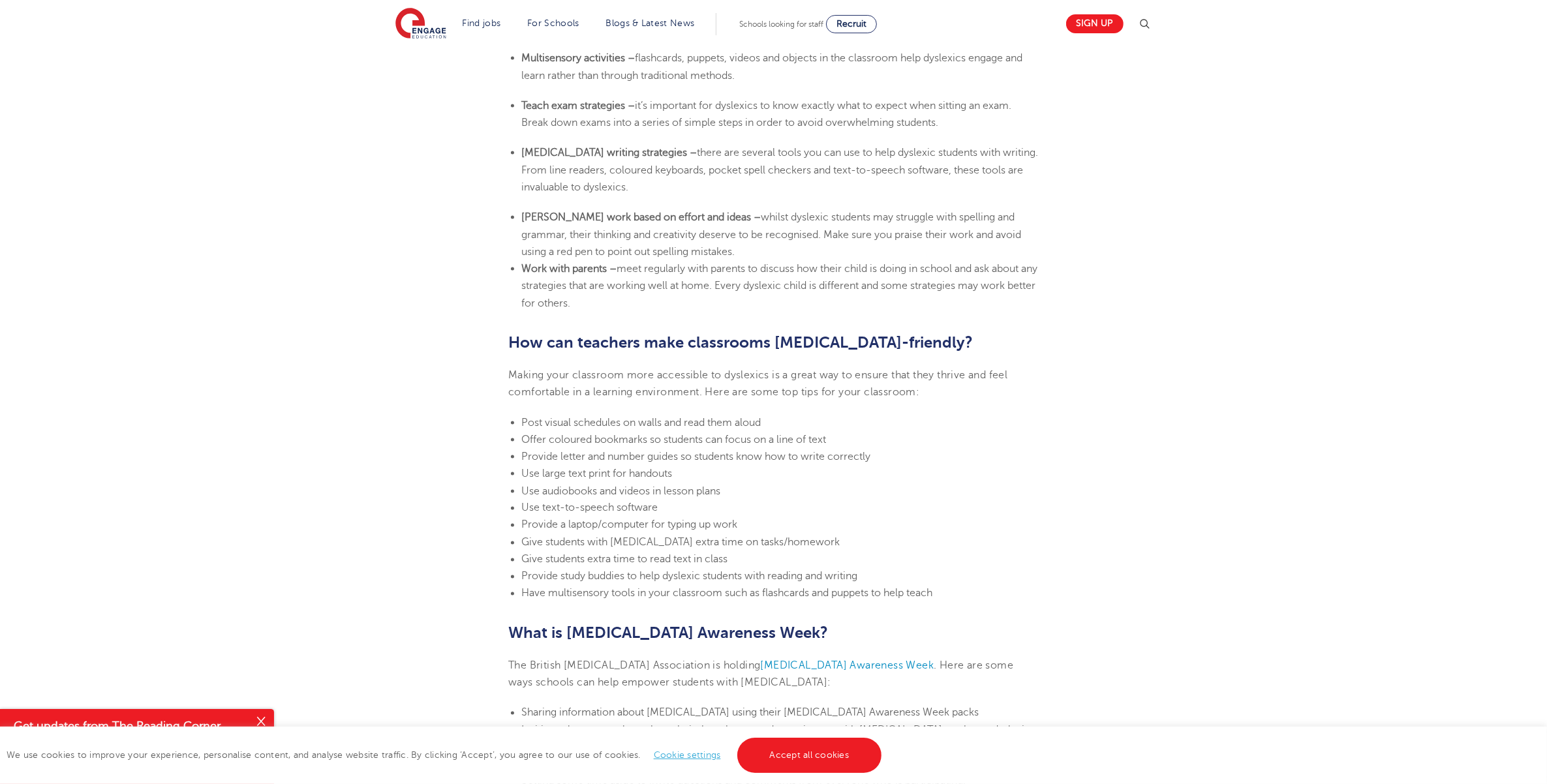
scroll to position [2637, 0]
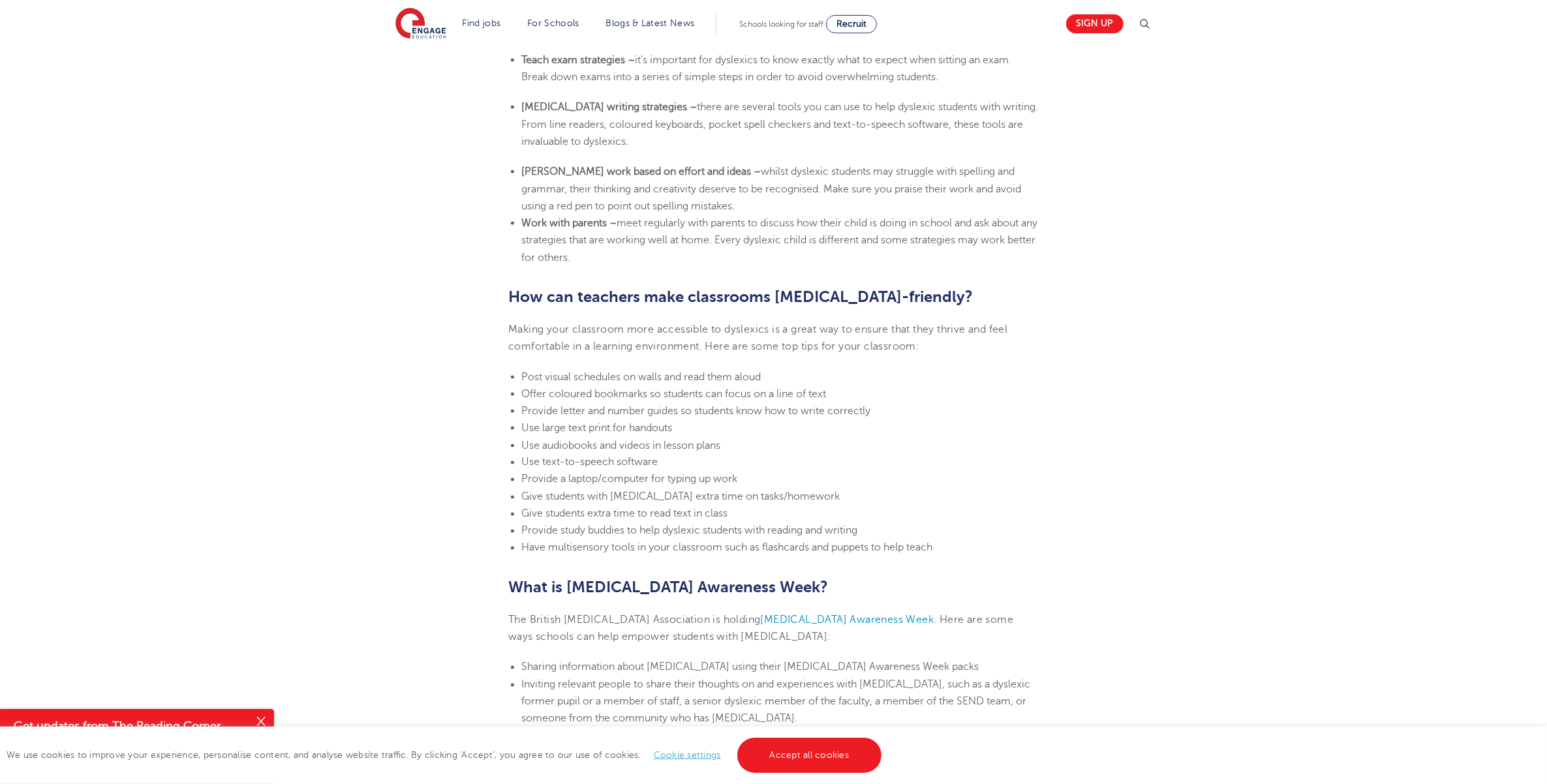
click at [722, 454] on li "Use text-to-speech software" at bounding box center [780, 462] width 517 height 17
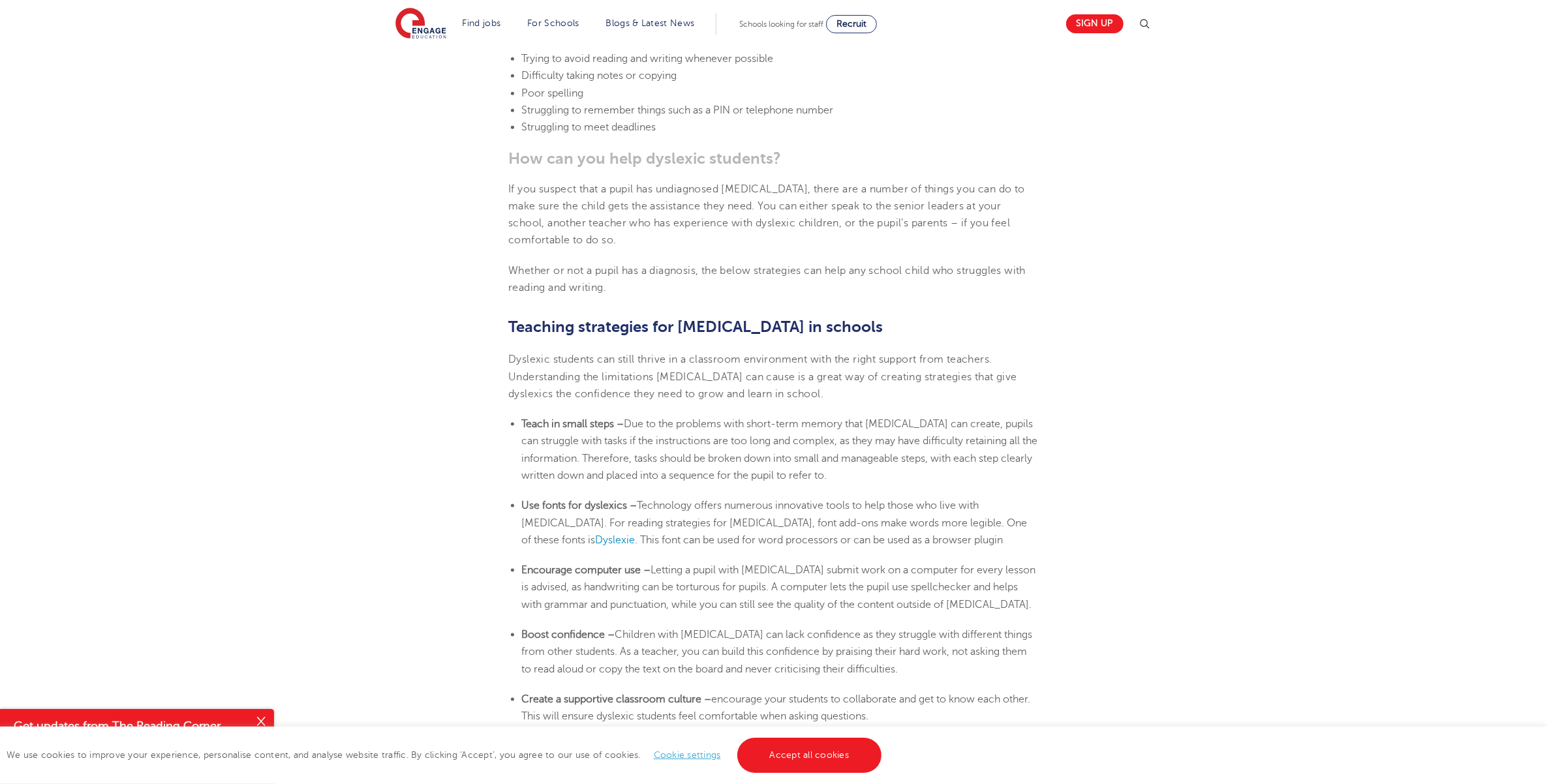
scroll to position [1984, 0]
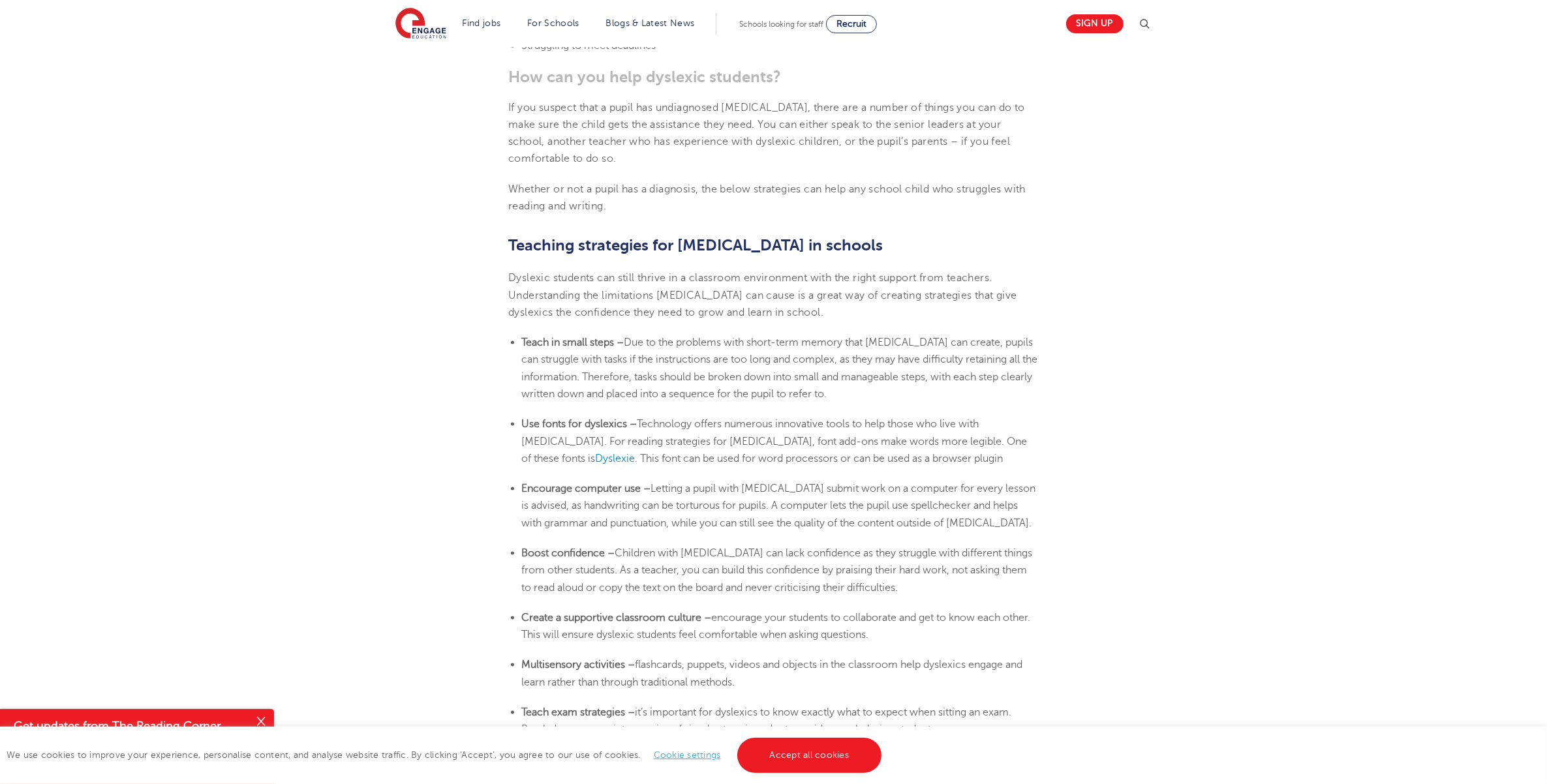
drag, startPoint x: 755, startPoint y: 399, endPoint x: 637, endPoint y: 378, distance: 119.9
click at [637, 627] on li "Multisensory activities – flashcards, puppets, videos and objects in the classr…" at bounding box center [780, 673] width 517 height 34
drag, startPoint x: 637, startPoint y: 378, endPoint x: 657, endPoint y: 383, distance: 20.6
copy span "flashcards, puppets, videos and objects in the classroom help dyslexics engage …"
click at [768, 357] on section "[DATE] Supporting [MEDICAL_DATA] In Schools: 10 Teaching Strategies | Engage Ho…" at bounding box center [774, 89] width 791 height 3427
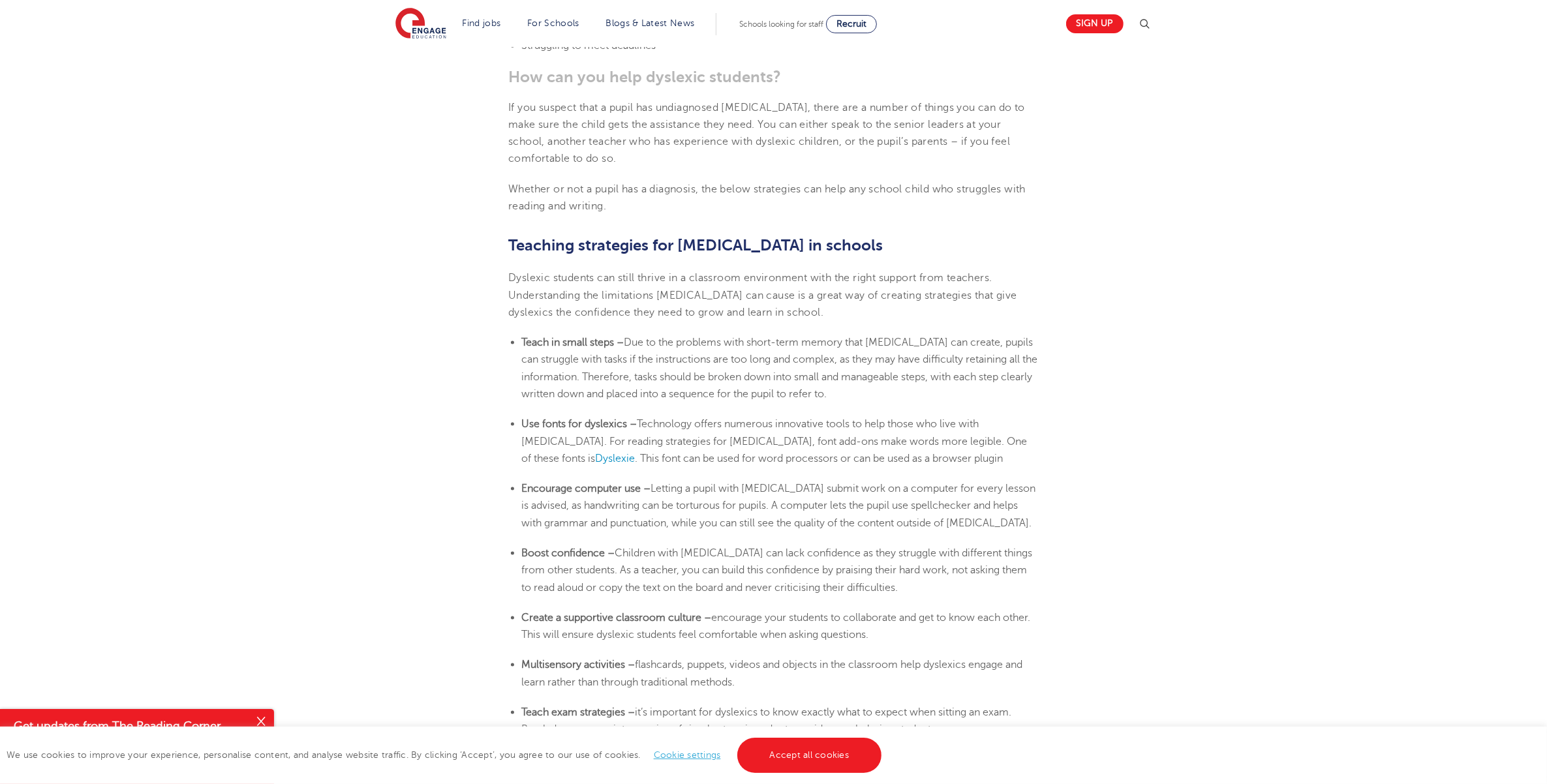
drag, startPoint x: 914, startPoint y: 350, endPoint x: 871, endPoint y: 344, distance: 43.4
click at [871, 609] on li "Create a supportive classroom culture – encourage your students to collaborate …" at bounding box center [780, 626] width 517 height 34
drag, startPoint x: 871, startPoint y: 344, endPoint x: 807, endPoint y: 395, distance: 81.8
click at [807, 627] on li "Multisensory activities – flashcards, puppets, videos and objects in the classr…" at bounding box center [780, 673] width 517 height 34
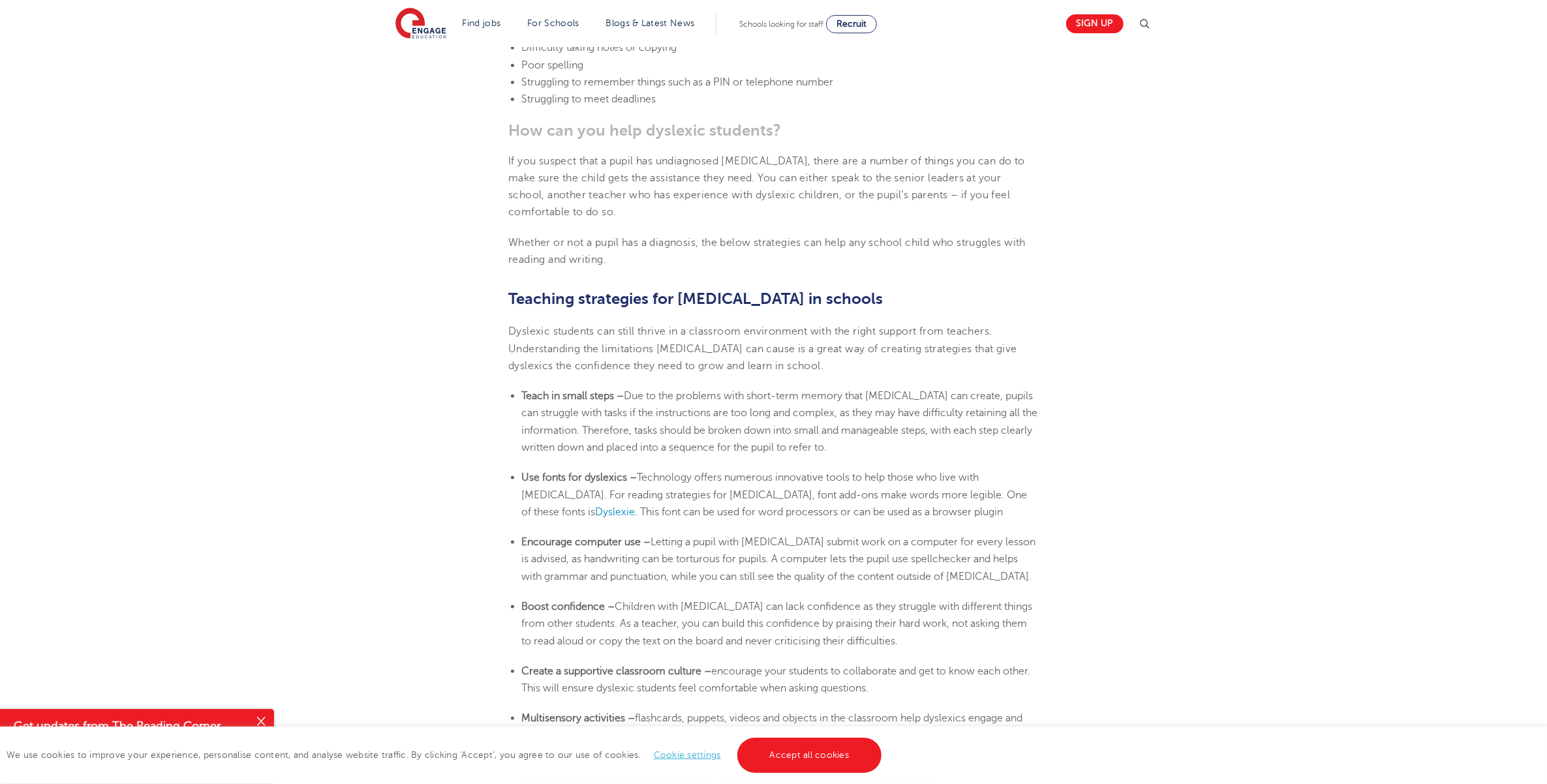
scroll to position [1903, 0]
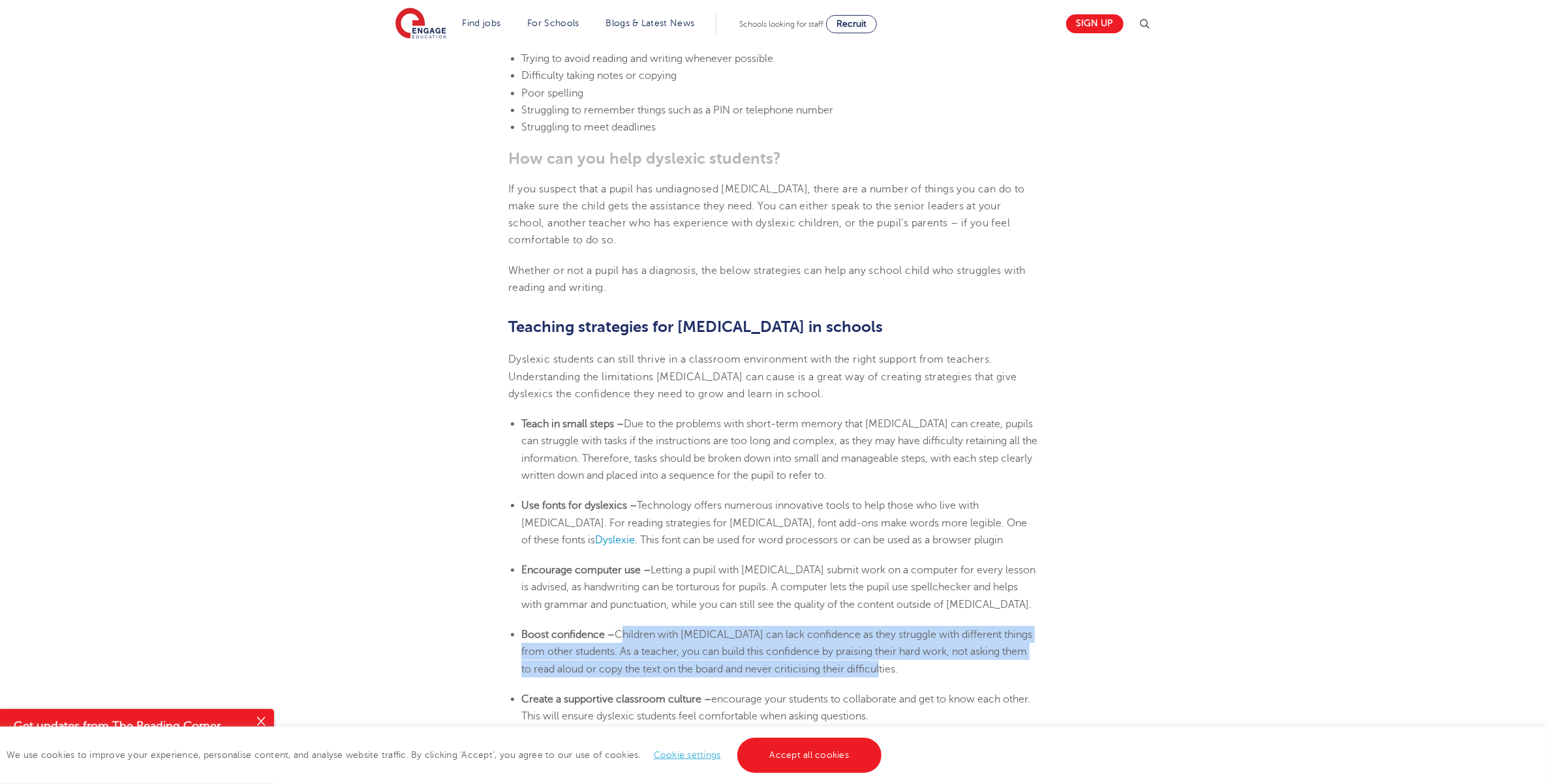
drag, startPoint x: 944, startPoint y: 381, endPoint x: 621, endPoint y: 350, distance: 324.5
click at [621, 626] on li "Boost confidence – Children with [MEDICAL_DATA] can lack confidence as they str…" at bounding box center [780, 652] width 517 height 51
copy span "Children with [MEDICAL_DATA] can lack confidence as they struggle with differen…"
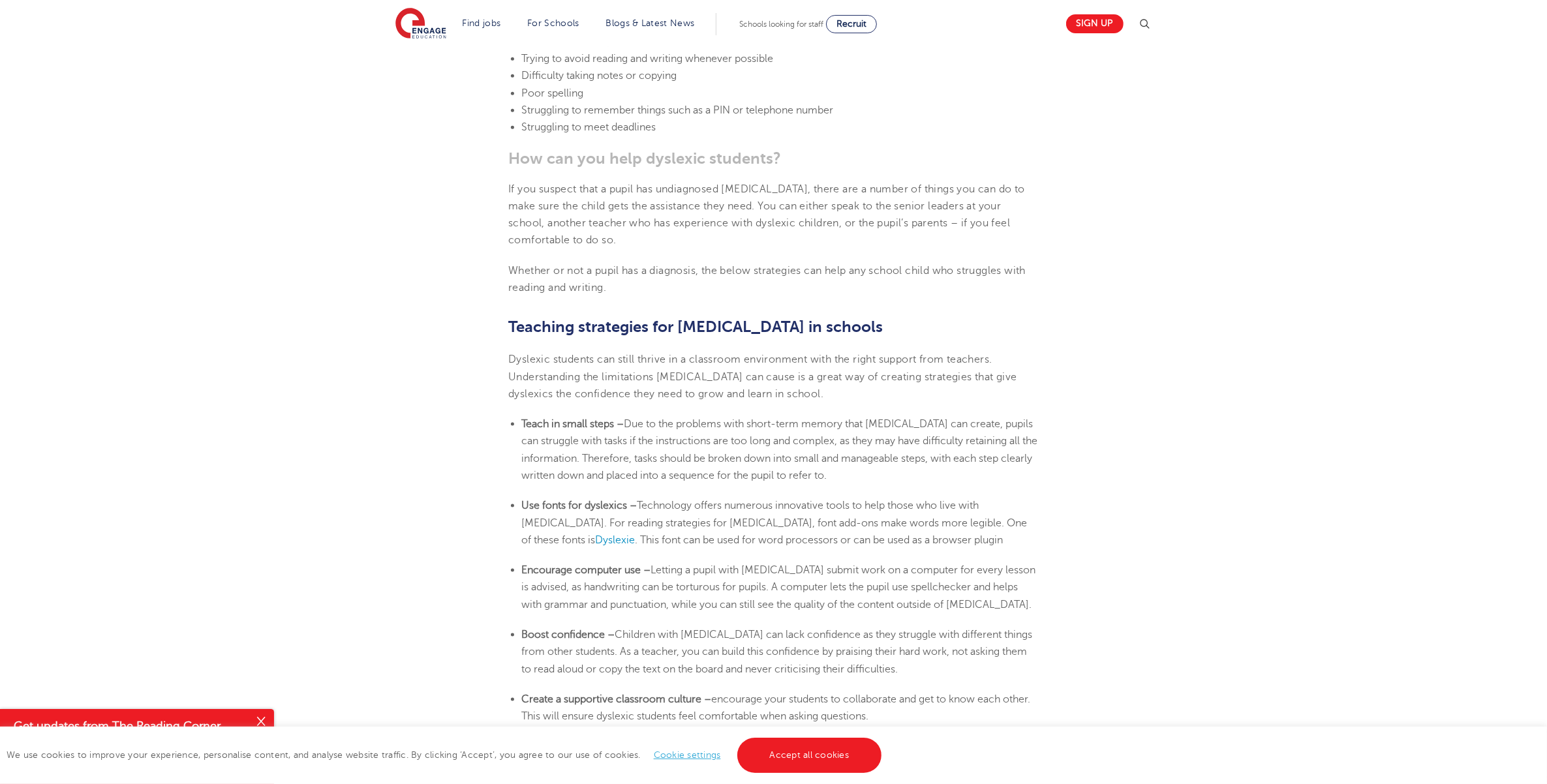
click at [1135, 401] on section "[DATE] Supporting [MEDICAL_DATA] In Schools: 10 Teaching Strategies | Engage Ho…" at bounding box center [774, 170] width 791 height 3427
click at [1114, 579] on section "[DATE] Supporting [MEDICAL_DATA] In Schools: 10 Teaching Strategies | Engage Ho…" at bounding box center [774, 170] width 791 height 3427
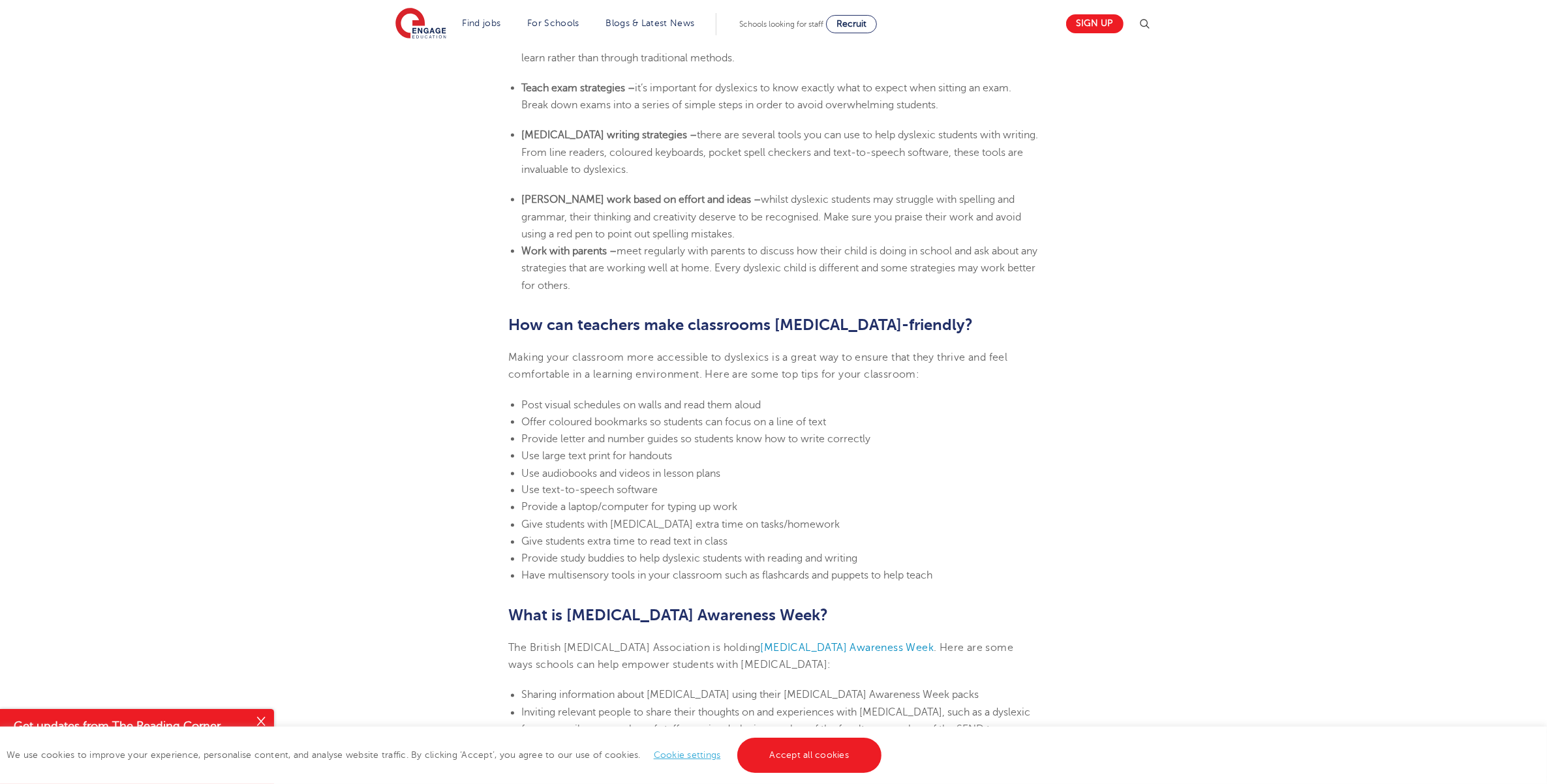
scroll to position [2637, 0]
